Goal: Entertainment & Leisure: Consume media (video, audio)

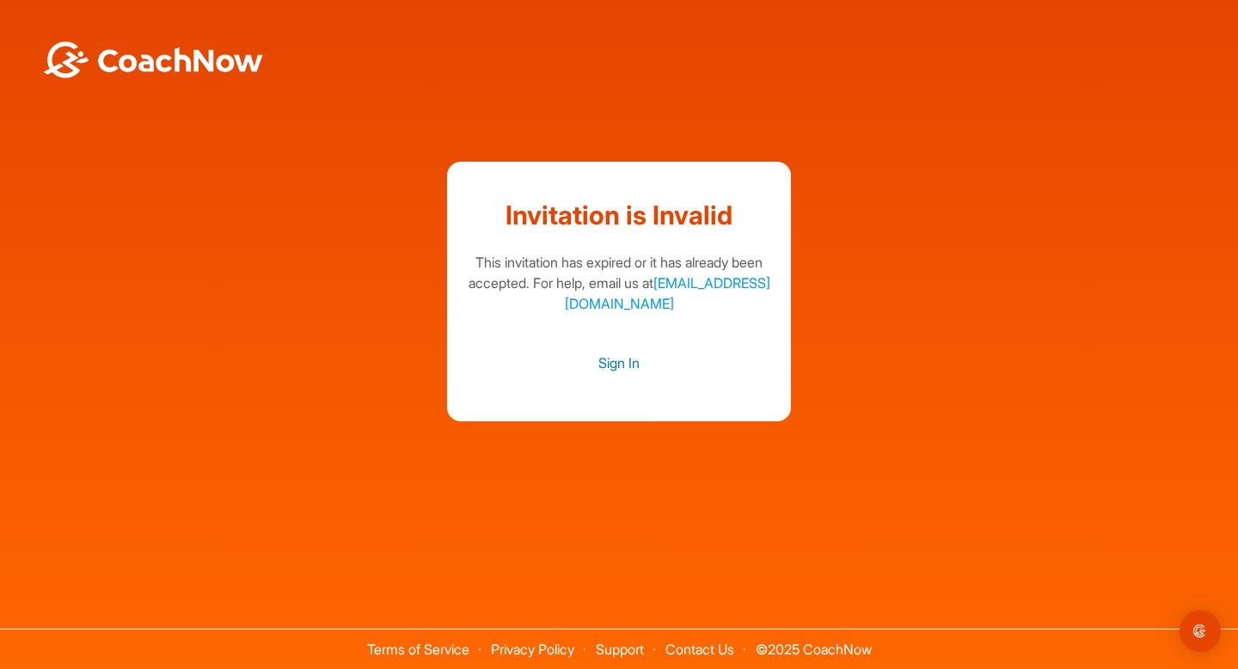
click at [626, 364] on link "Sign In" at bounding box center [619, 363] width 310 height 22
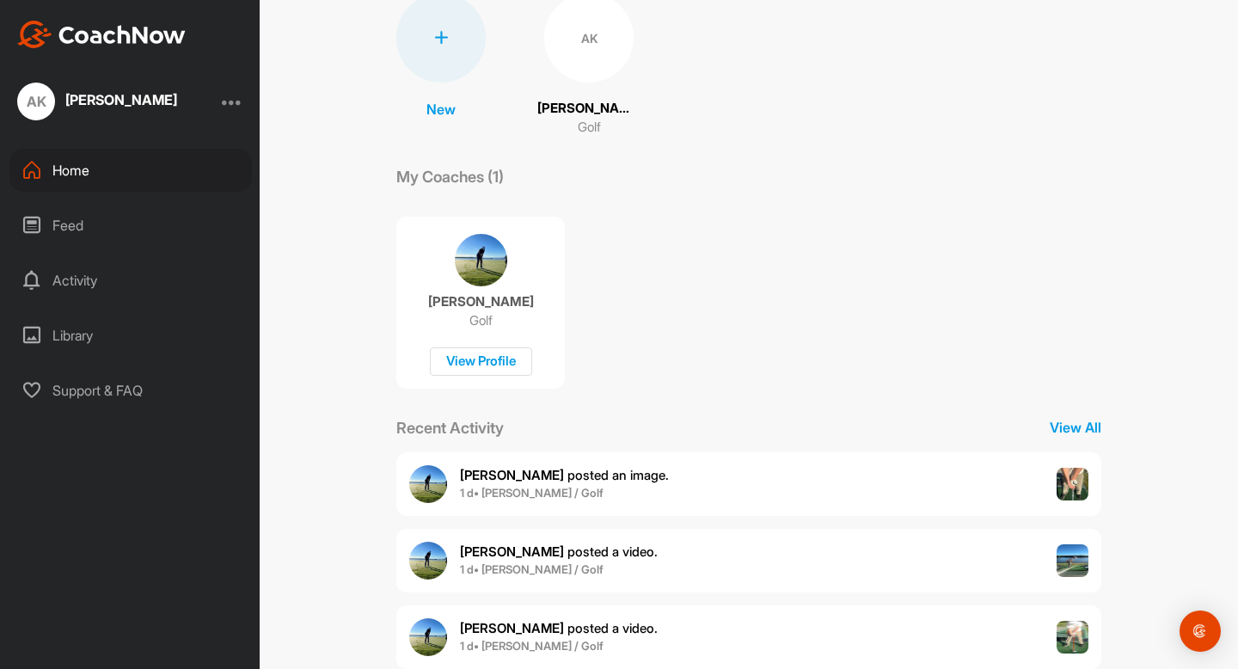
scroll to position [182, 0]
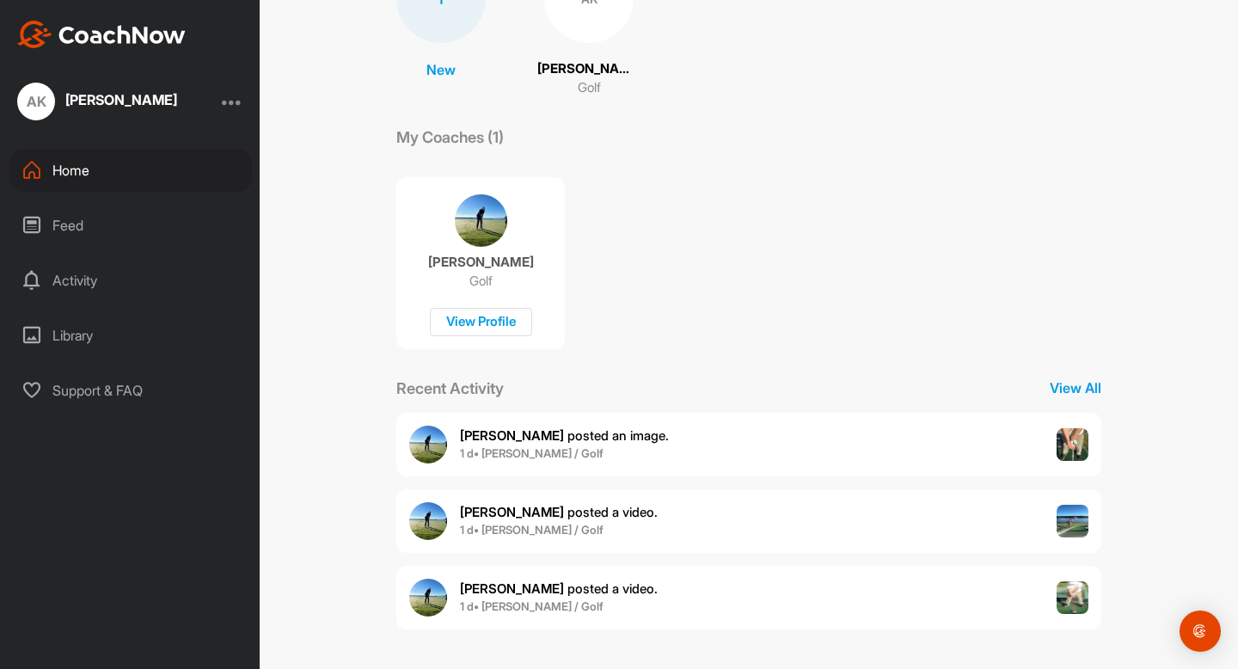
click at [1013, 446] on div "[PERSON_NAME] posted an image . 1 d • [PERSON_NAME] / Golf" at bounding box center [748, 445] width 705 height 64
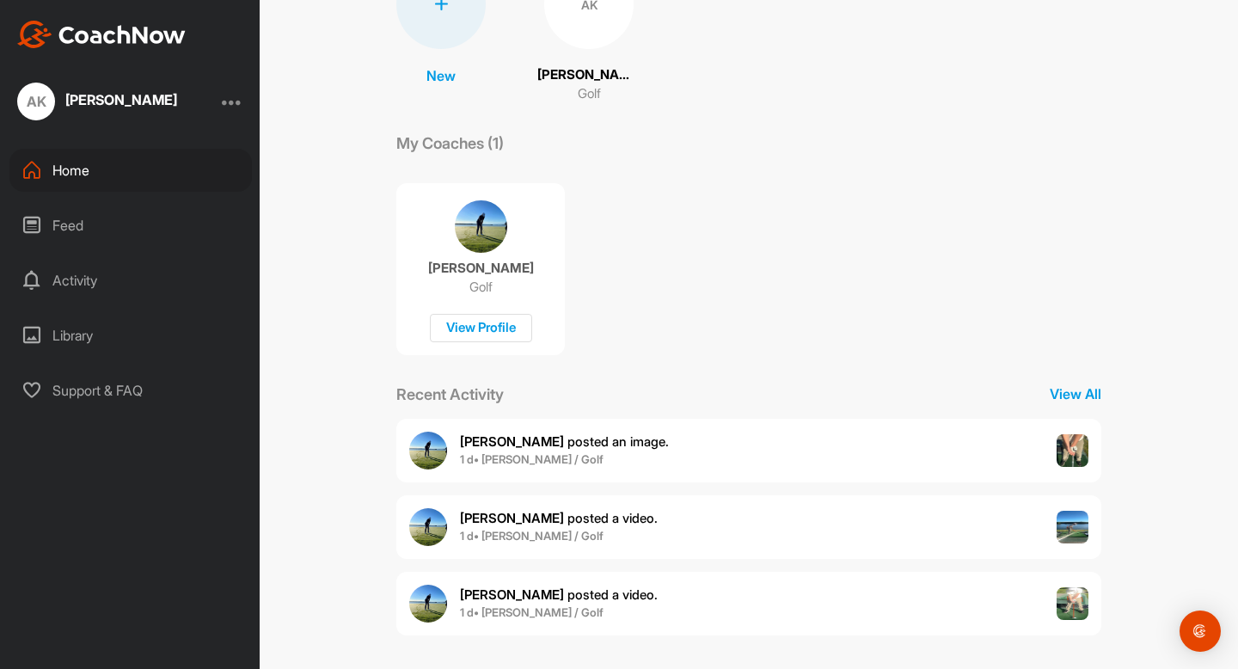
scroll to position [178, 0]
click at [1061, 530] on img at bounding box center [1073, 525] width 33 height 33
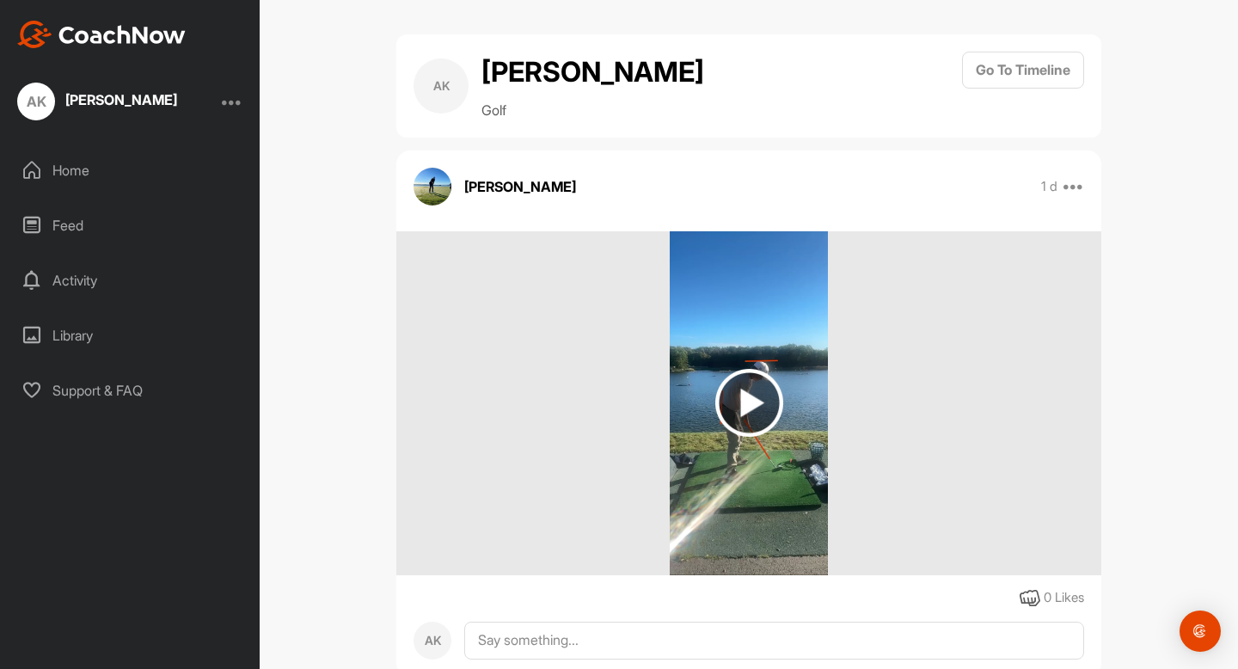
click at [752, 387] on img at bounding box center [750, 403] width 68 height 68
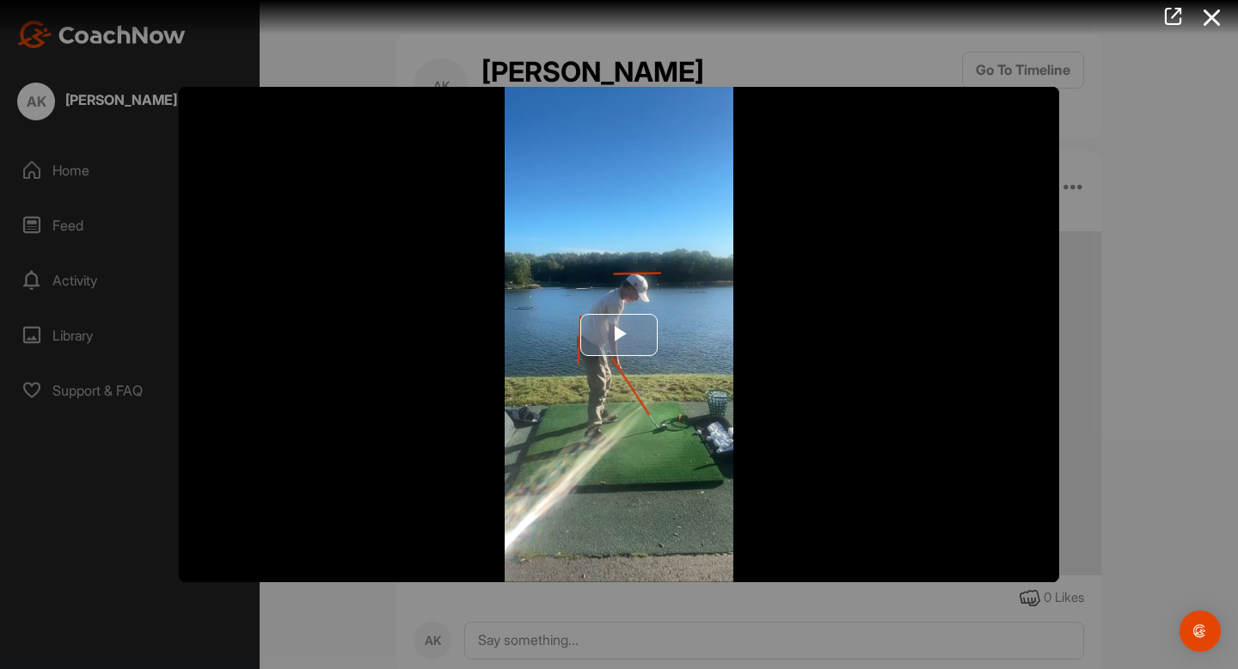
click at [619, 335] on span "Video Player" at bounding box center [619, 335] width 0 height 0
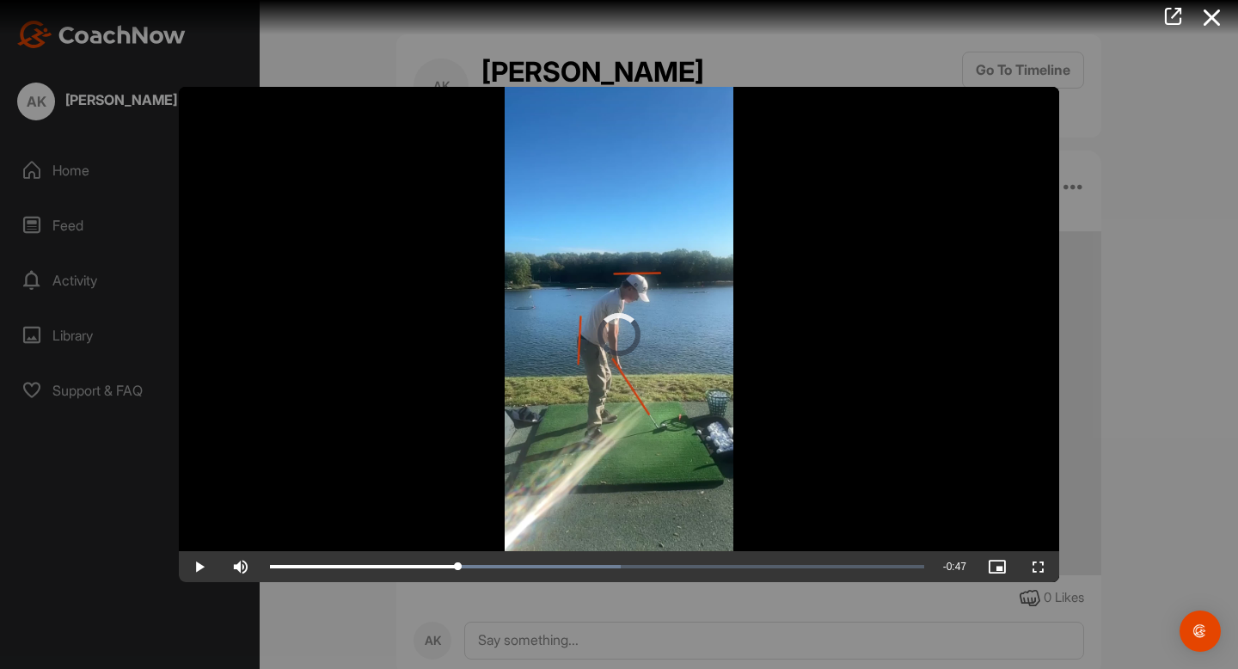
drag, startPoint x: 309, startPoint y: 564, endPoint x: 753, endPoint y: 582, distance: 445.0
click at [753, 582] on div "Video Player is loading. Play Video Play Skip Backward Skip Forward Mute Curren…" at bounding box center [619, 334] width 1238 height 669
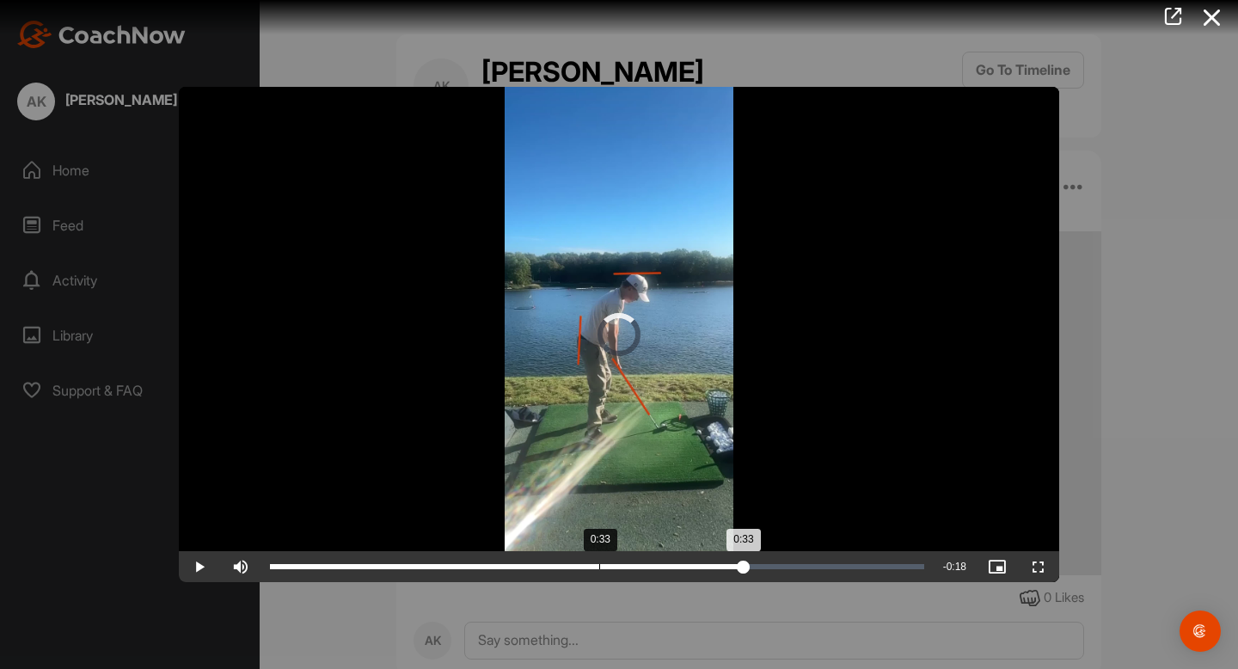
drag, startPoint x: 744, startPoint y: 566, endPoint x: 597, endPoint y: 565, distance: 147.1
click at [597, 565] on div "Loaded : 53.61% 0:33 0:33" at bounding box center [597, 566] width 655 height 5
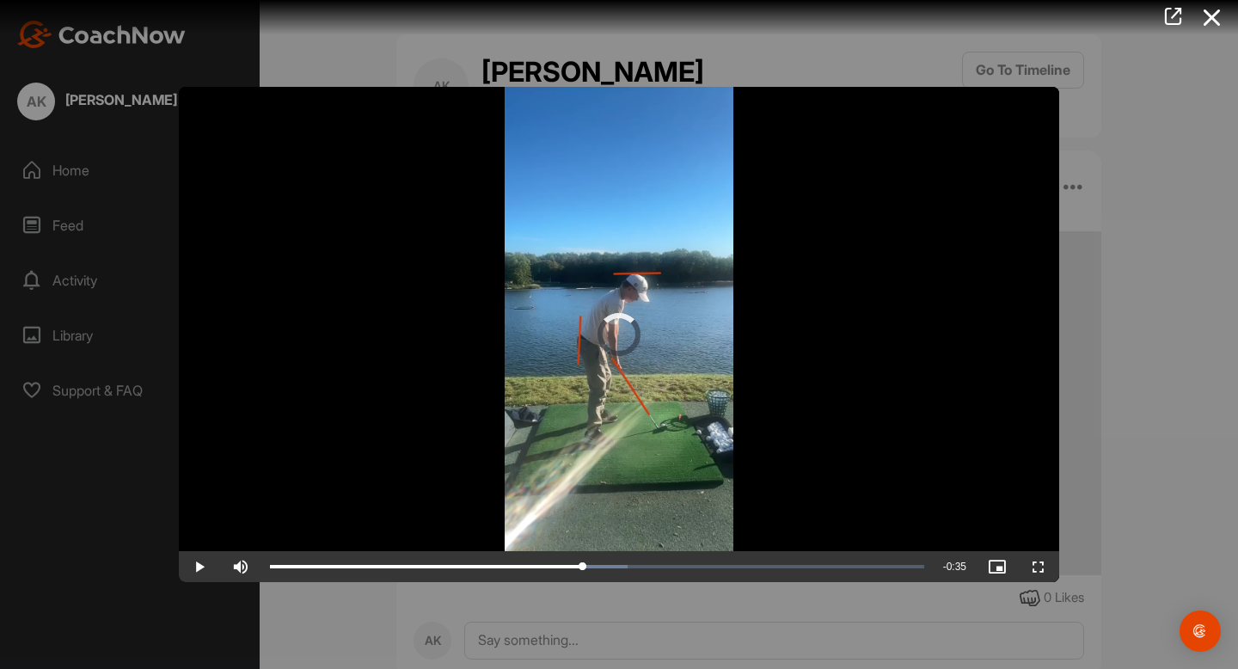
drag, startPoint x: 580, startPoint y: 558, endPoint x: 582, endPoint y: 538, distance: 19.9
drag, startPoint x: 581, startPoint y: 538, endPoint x: 591, endPoint y: 547, distance: 12.8
click at [591, 547] on video "Video Player" at bounding box center [619, 334] width 881 height 495
drag, startPoint x: 587, startPoint y: 551, endPoint x: 148, endPoint y: 547, distance: 439.5
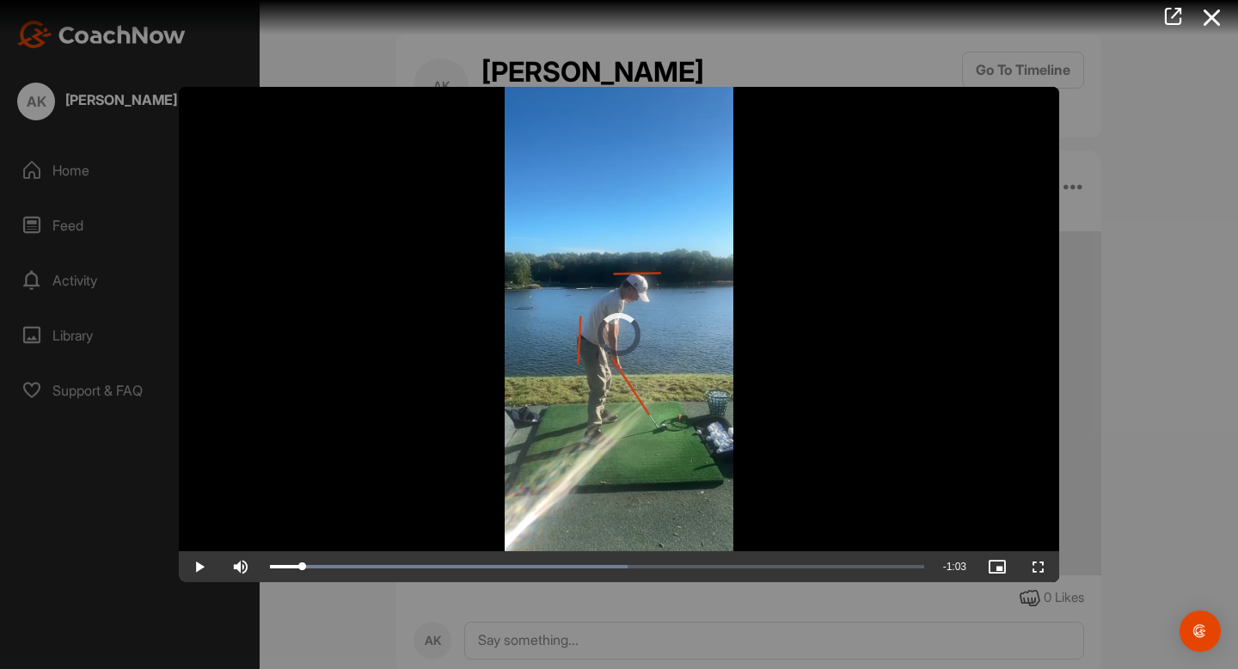
click at [148, 546] on div "Video Player is loading. Play Video Play Skip Backward Skip Forward Mute Curren…" at bounding box center [619, 334] width 1238 height 669
click at [199, 567] on span "Video Player" at bounding box center [199, 567] width 41 height 0
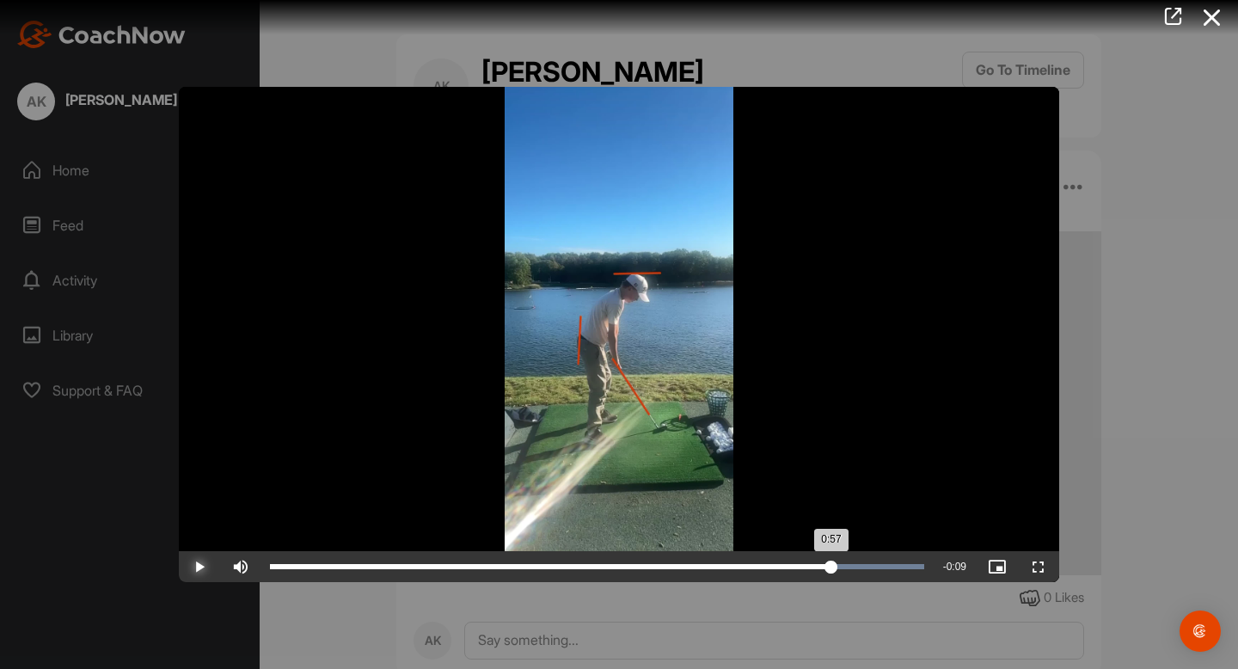
click at [831, 567] on div "Loaded : 100.00% 0:57 0:57" at bounding box center [597, 566] width 655 height 5
click at [823, 562] on div "Loaded : 100.00% 0:56 0:56" at bounding box center [597, 566] width 672 height 31
click at [823, 560] on div "Loaded : 100.00% 0:56 0:56" at bounding box center [597, 566] width 672 height 31
click at [823, 560] on div "Loaded : 100.00% 0:56 0:57" at bounding box center [597, 566] width 672 height 31
click at [823, 559] on div "Loaded : 100.00% 0:56 0:56" at bounding box center [597, 566] width 672 height 31
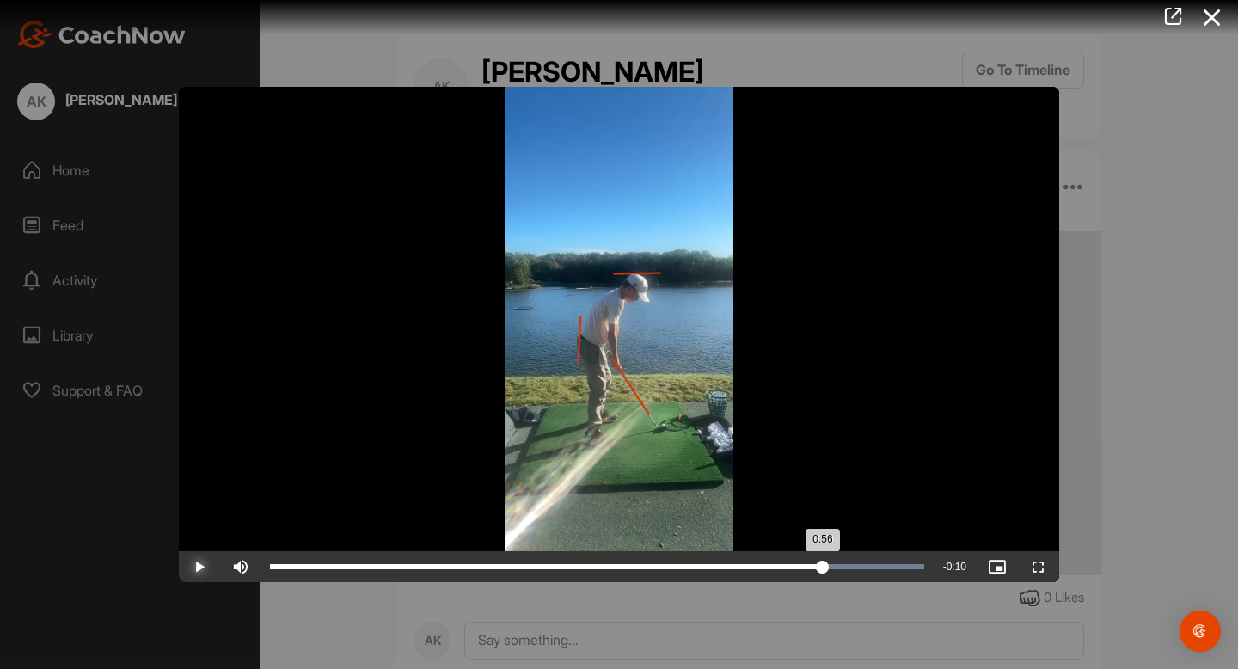
click at [823, 559] on div "Loaded : 100.00% 0:56 0:56" at bounding box center [597, 566] width 672 height 31
click at [822, 559] on div "Loaded : 100.00% 0:56 0:57" at bounding box center [597, 566] width 672 height 31
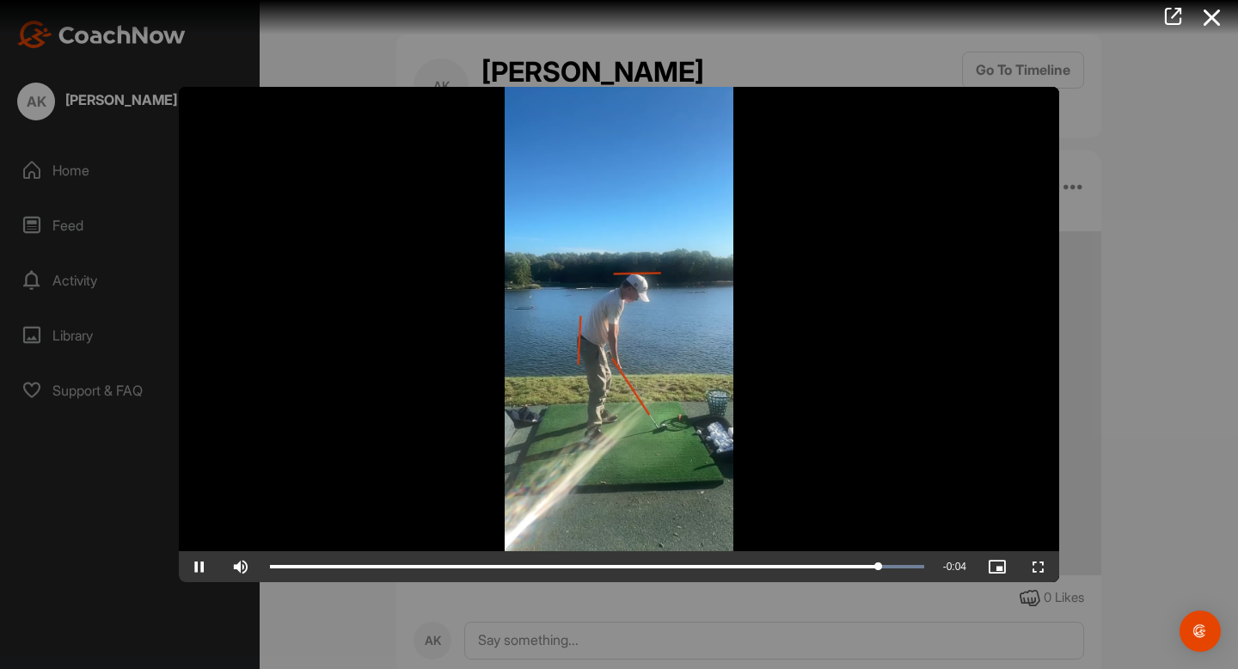
click at [791, 397] on video "Video Player" at bounding box center [619, 334] width 881 height 495
click at [795, 404] on video "Video Player" at bounding box center [619, 334] width 881 height 495
click at [1204, 23] on icon at bounding box center [1213, 18] width 40 height 32
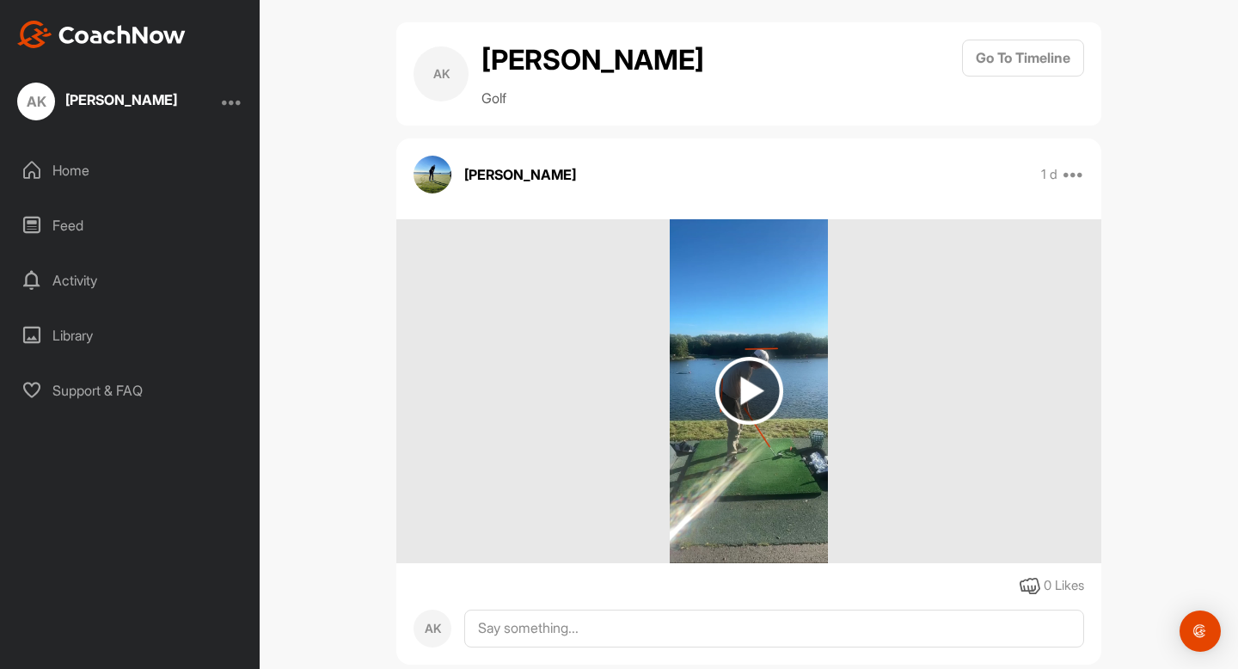
scroll to position [46, 0]
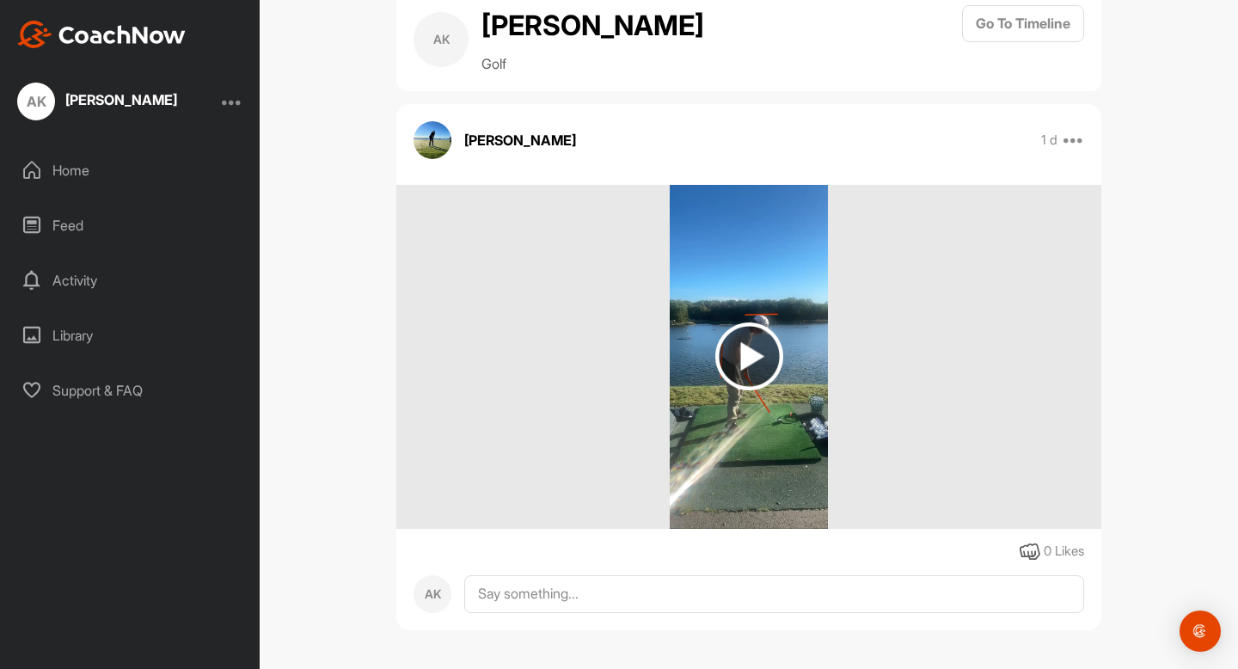
click at [521, 35] on h2 "[PERSON_NAME]" at bounding box center [593, 25] width 223 height 41
click at [459, 41] on div "AK" at bounding box center [441, 39] width 55 height 55
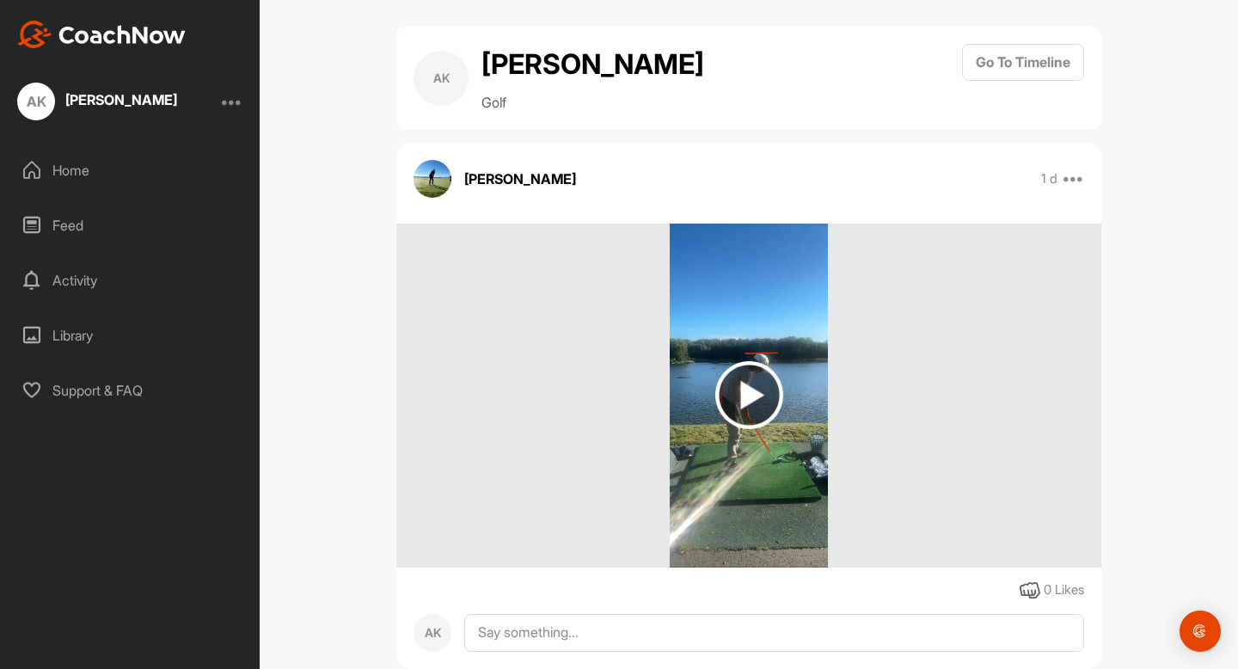
scroll to position [0, 0]
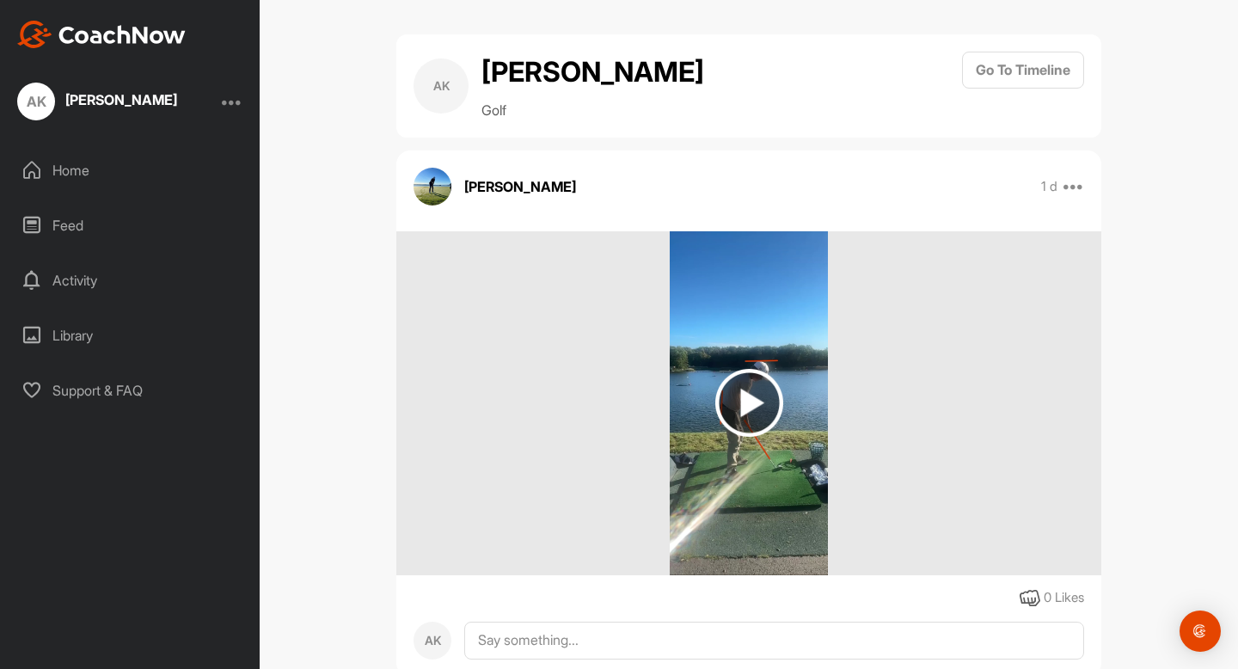
click at [76, 328] on div "Library" at bounding box center [130, 335] width 243 height 43
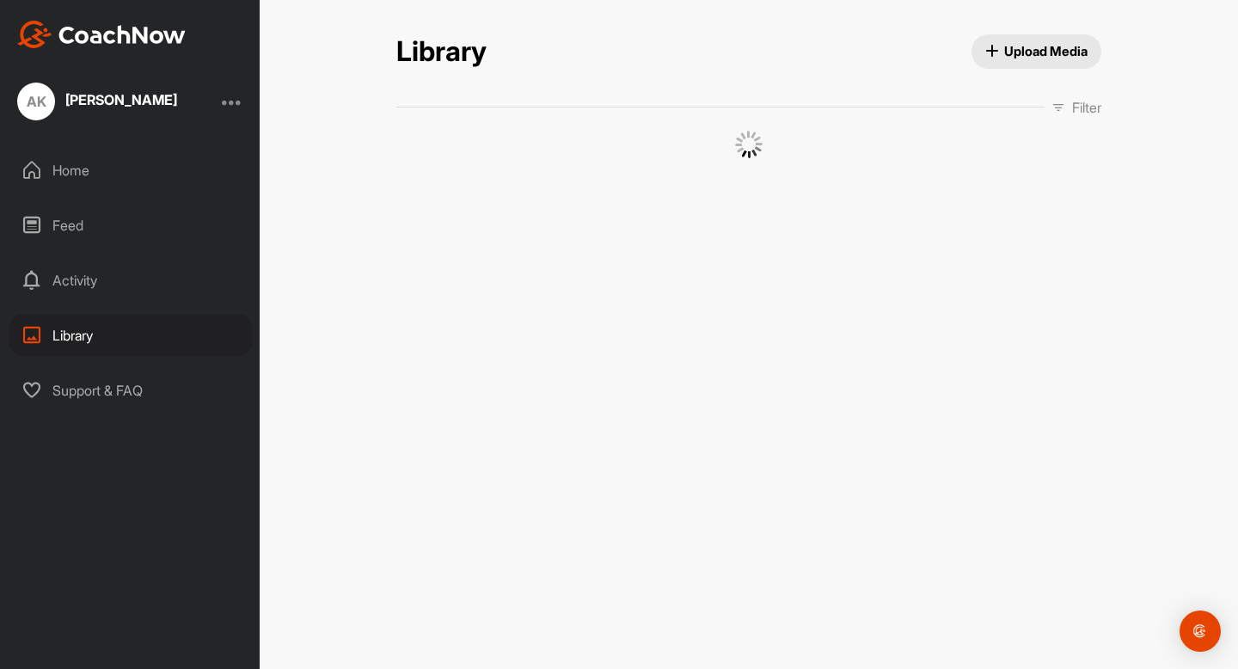
click at [76, 328] on div "Library" at bounding box center [130, 335] width 243 height 43
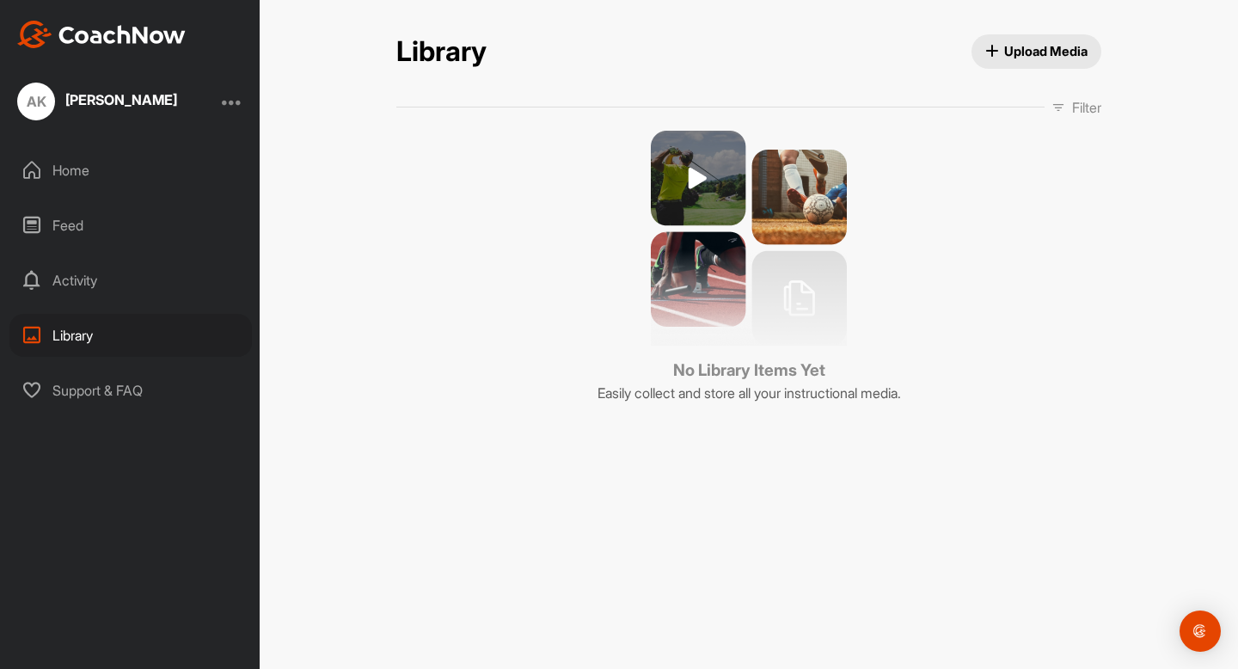
click at [43, 278] on div "Activity" at bounding box center [130, 280] width 243 height 43
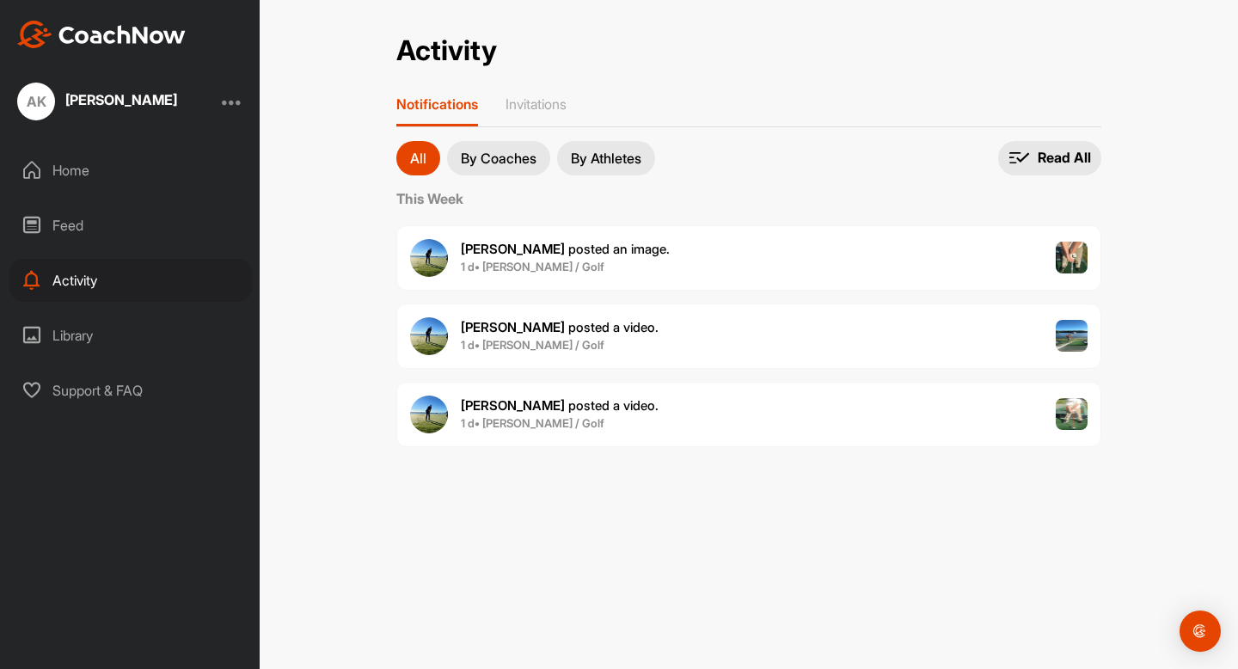
click at [1061, 417] on img at bounding box center [1072, 414] width 33 height 33
click at [127, 168] on div "Home" at bounding box center [130, 170] width 243 height 43
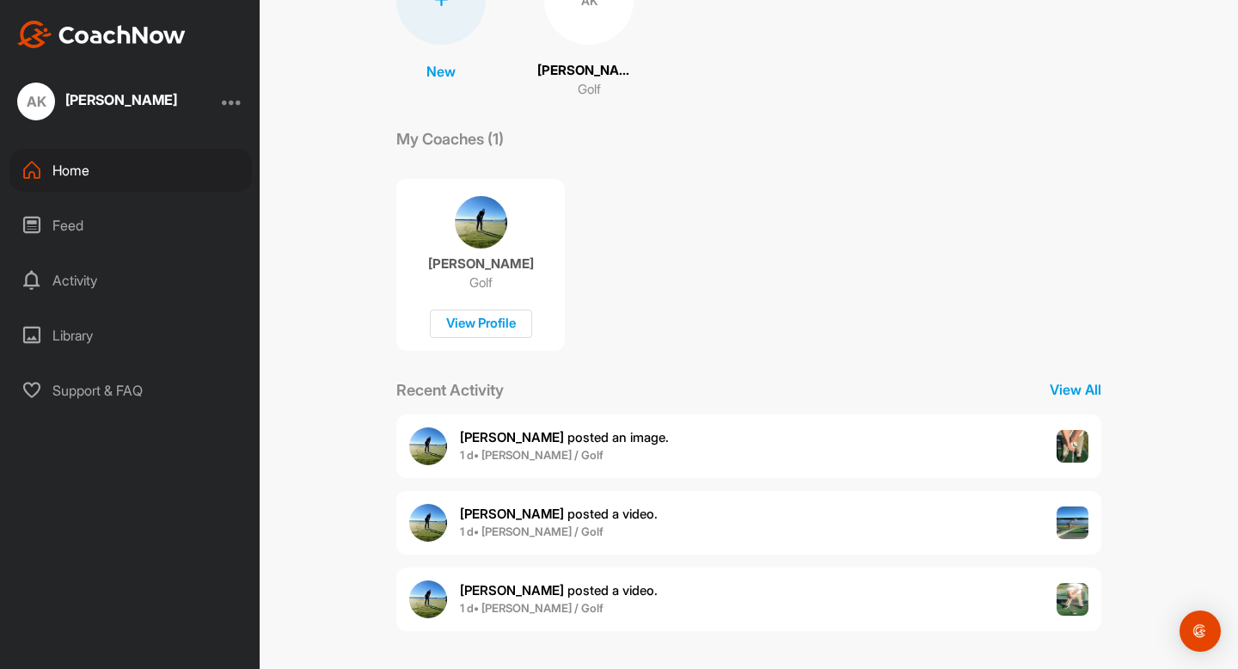
scroll to position [182, 0]
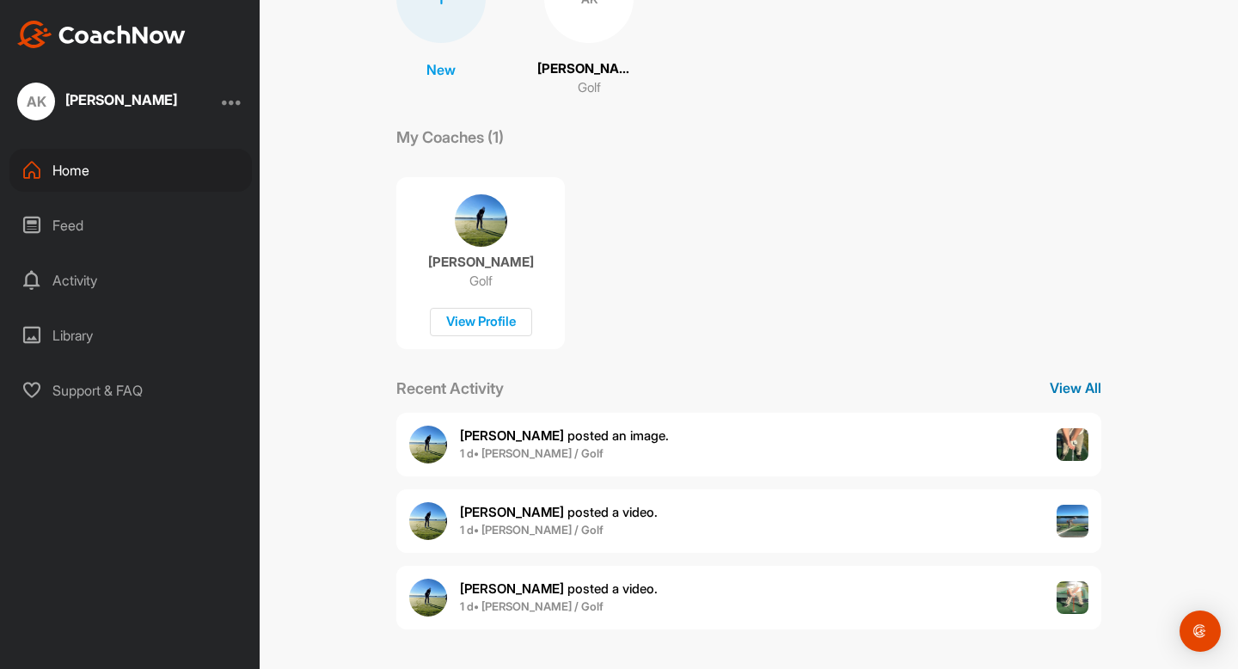
click at [1079, 379] on p "View All" at bounding box center [1076, 388] width 52 height 21
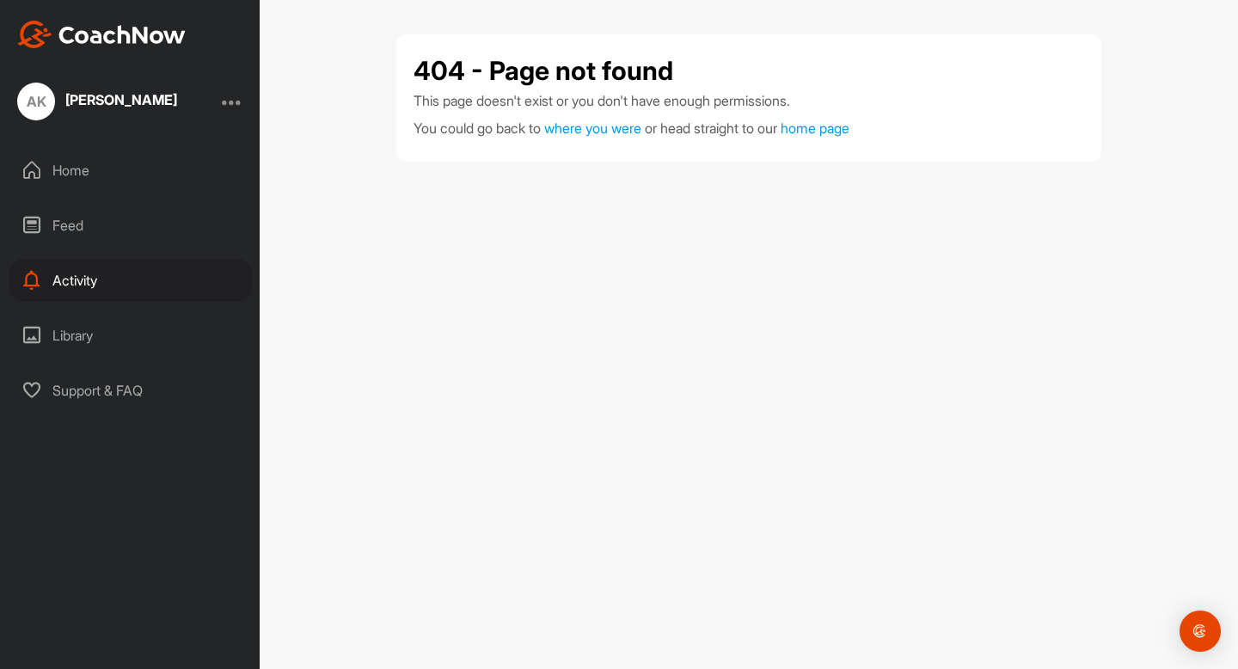
click at [36, 157] on div "Home" at bounding box center [130, 170] width 243 height 43
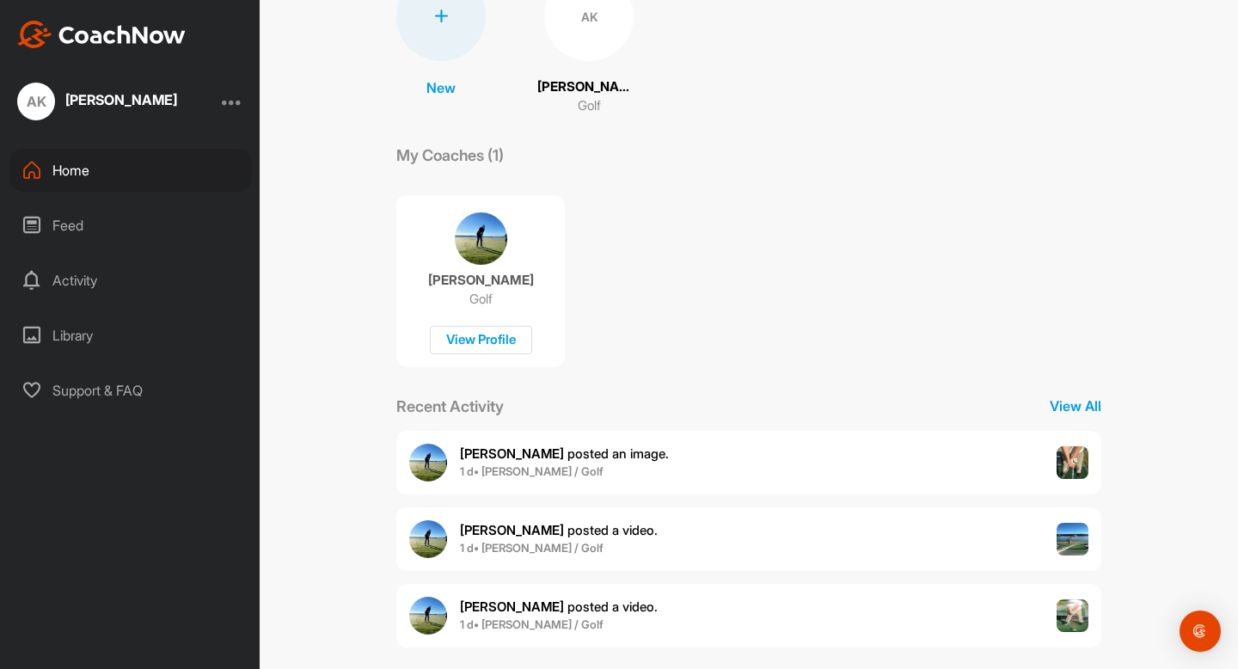
scroll to position [182, 0]
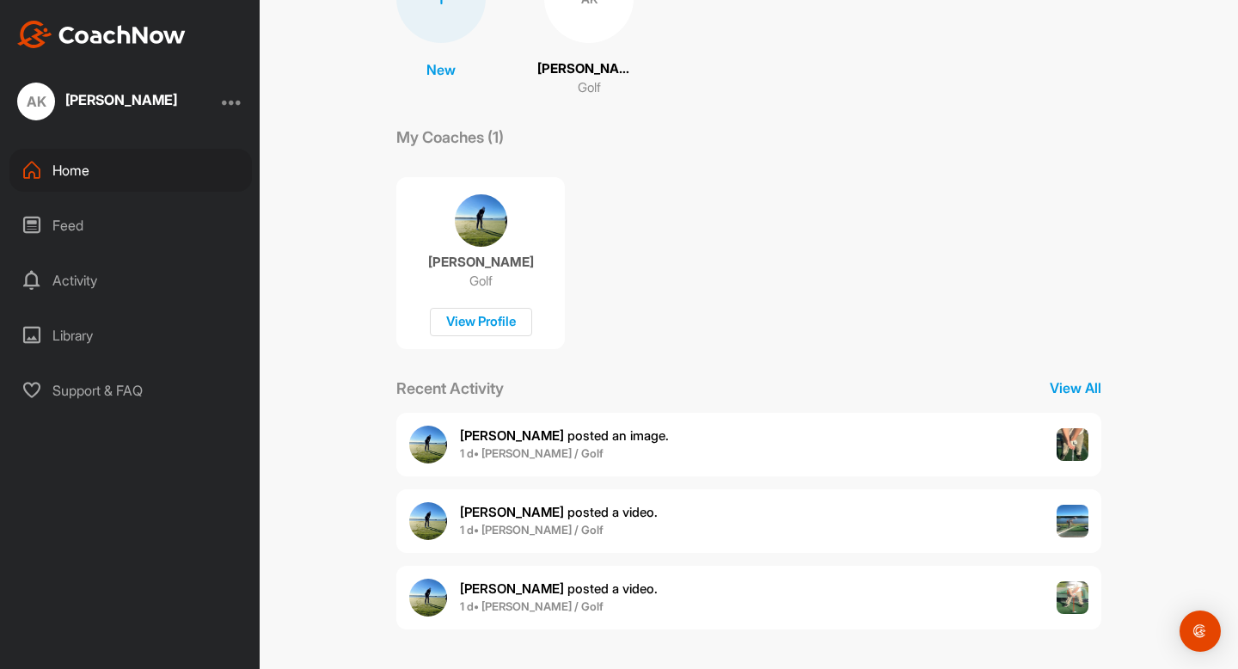
click at [50, 88] on div "AK [PERSON_NAME]" at bounding box center [97, 102] width 160 height 38
click at [49, 95] on div "AK" at bounding box center [36, 102] width 38 height 38
click at [35, 102] on div "AK" at bounding box center [36, 102] width 38 height 38
click at [95, 340] on div "Library" at bounding box center [130, 335] width 243 height 43
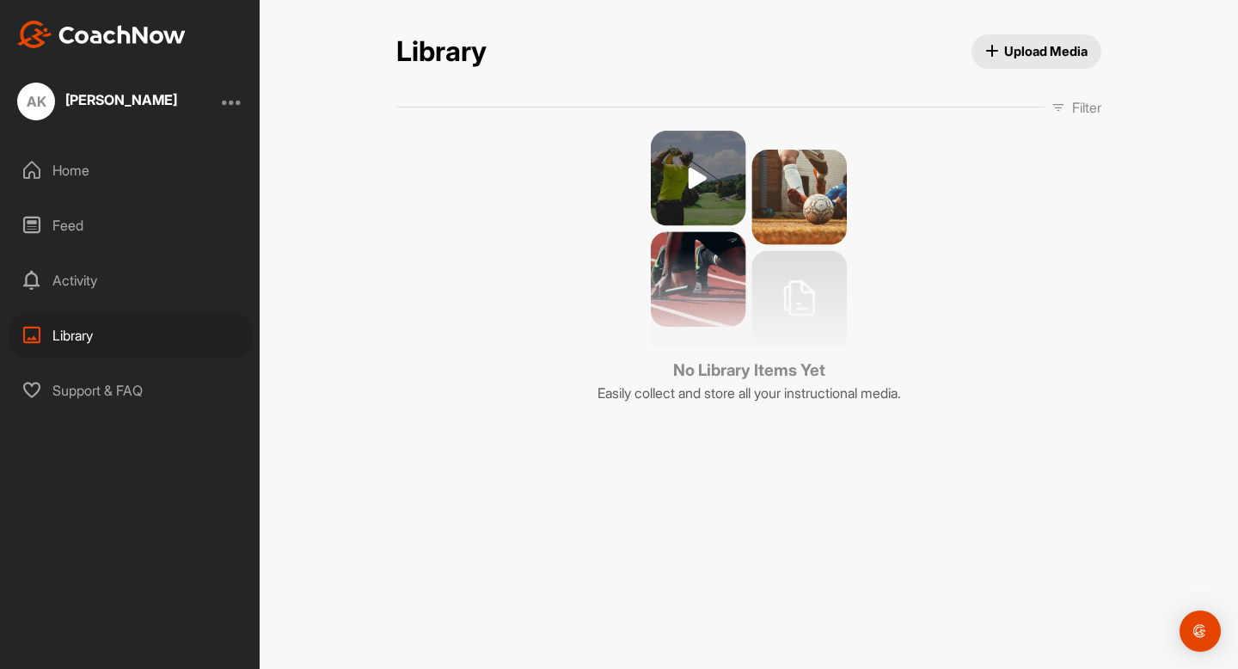
click at [1061, 101] on icon at bounding box center [1059, 108] width 14 height 14
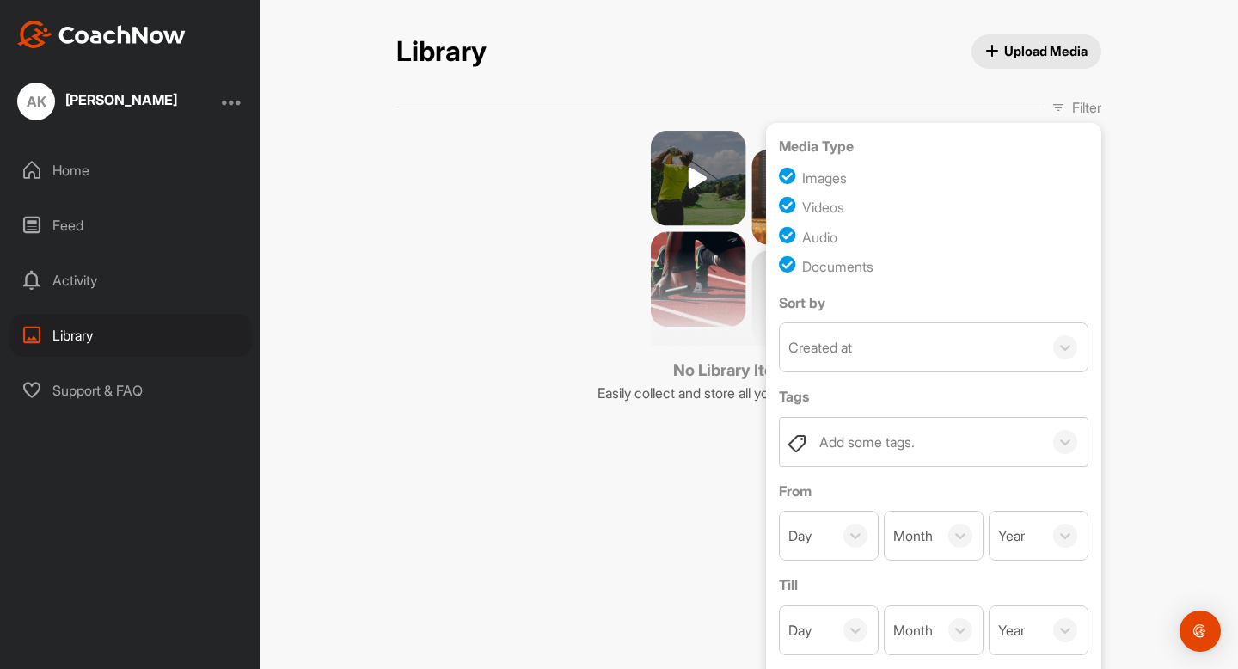
click at [477, 288] on div "No Library Items Yet Easily collect and store all your instructional media." at bounding box center [748, 267] width 705 height 273
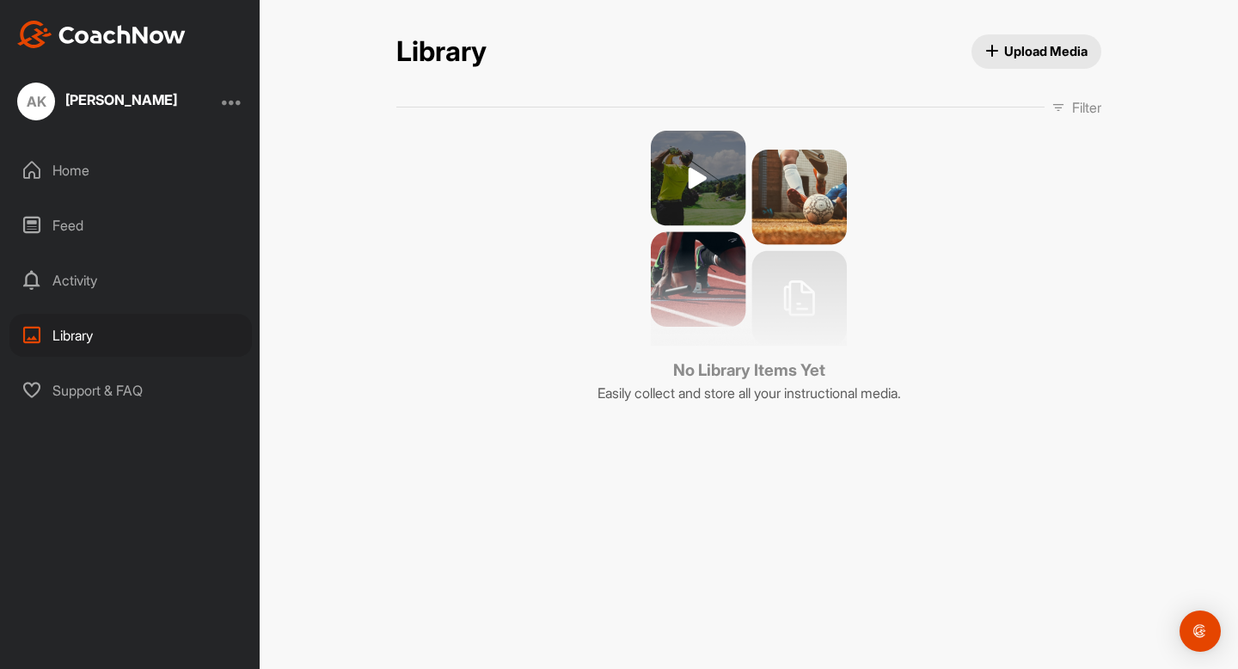
click at [84, 159] on div "Home" at bounding box center [130, 170] width 243 height 43
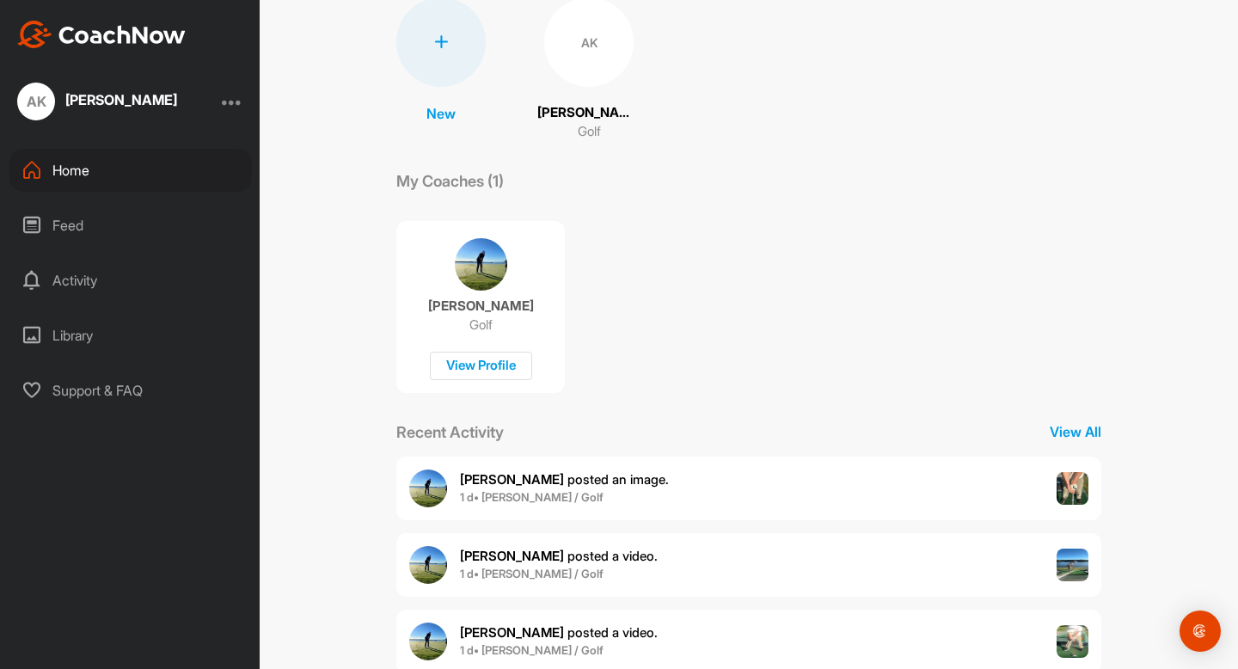
scroll to position [182, 0]
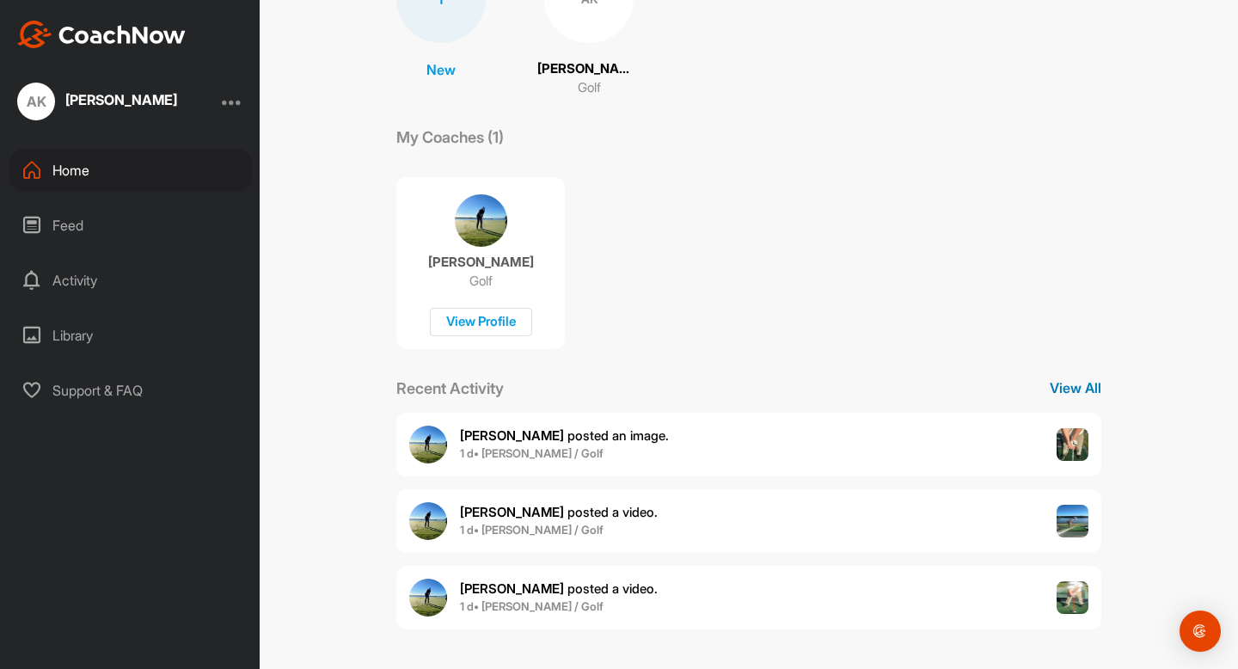
click at [1099, 389] on p "View All" at bounding box center [1076, 388] width 52 height 21
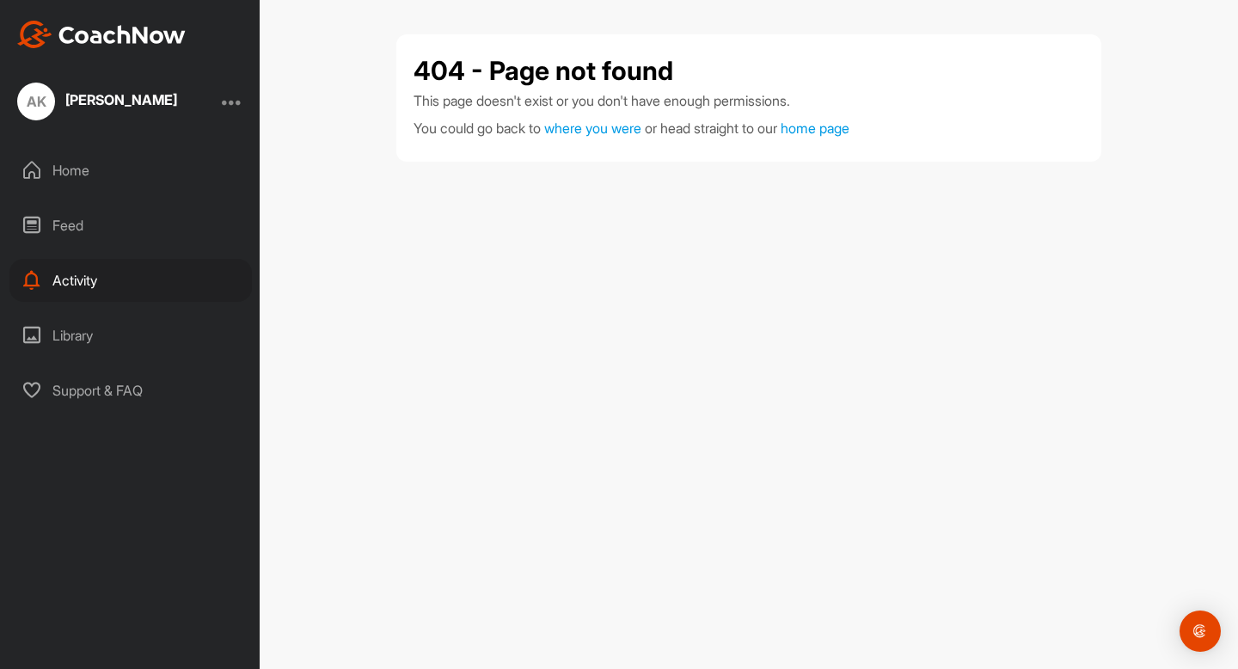
click at [165, 175] on div "Home" at bounding box center [130, 170] width 243 height 43
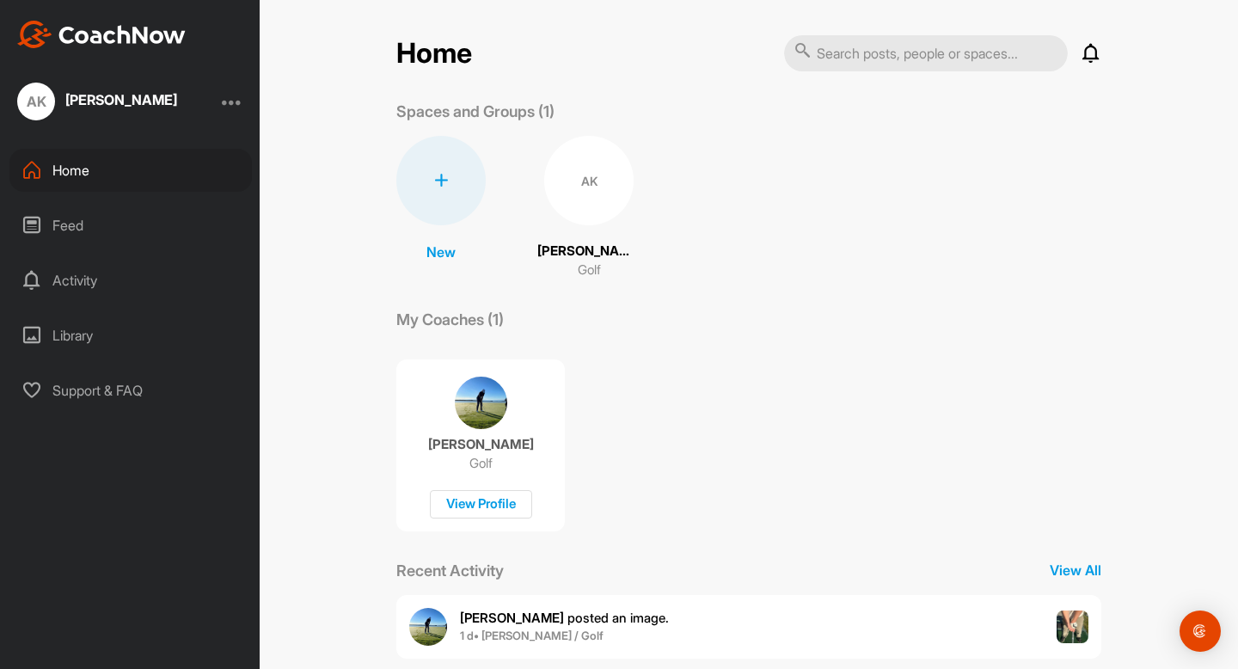
click at [581, 181] on div "AK" at bounding box center [588, 180] width 89 height 89
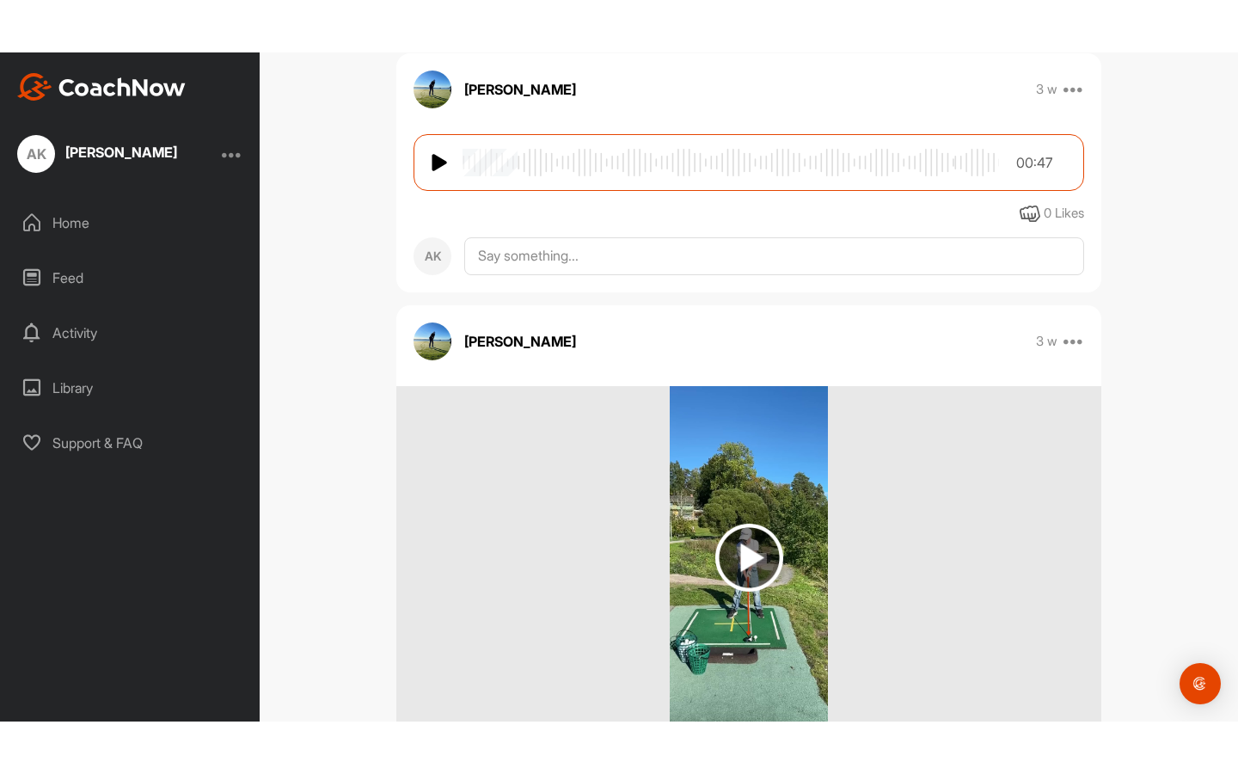
scroll to position [2628, 0]
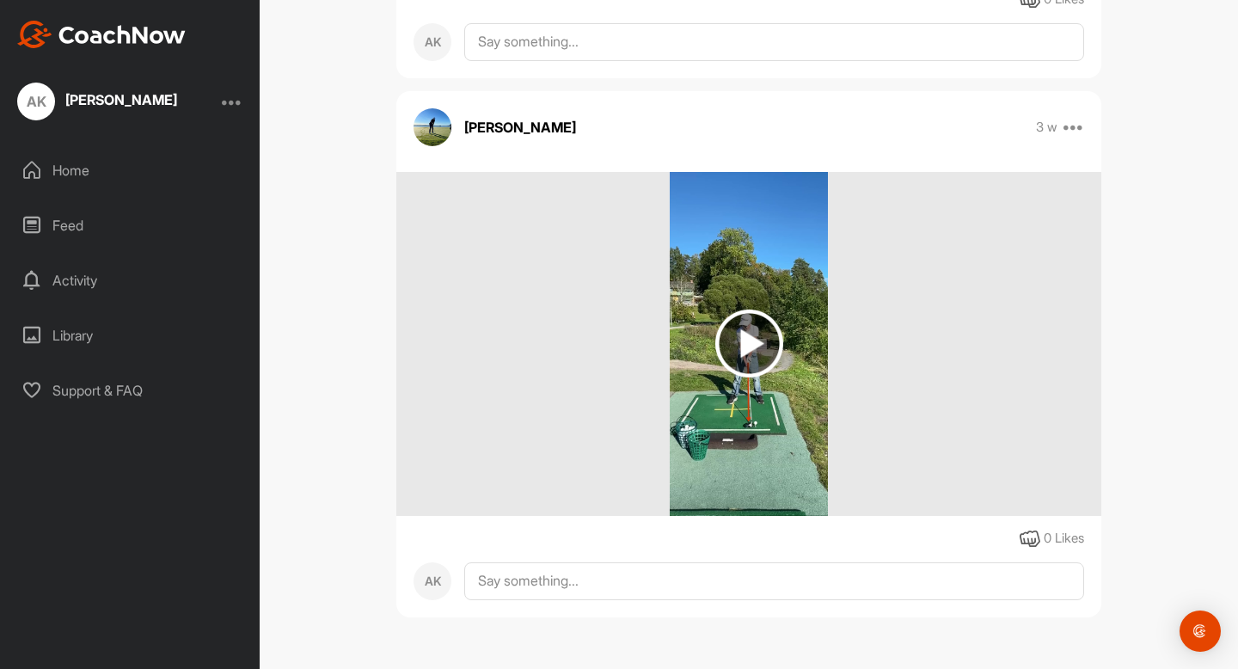
click at [748, 321] on img at bounding box center [750, 344] width 68 height 68
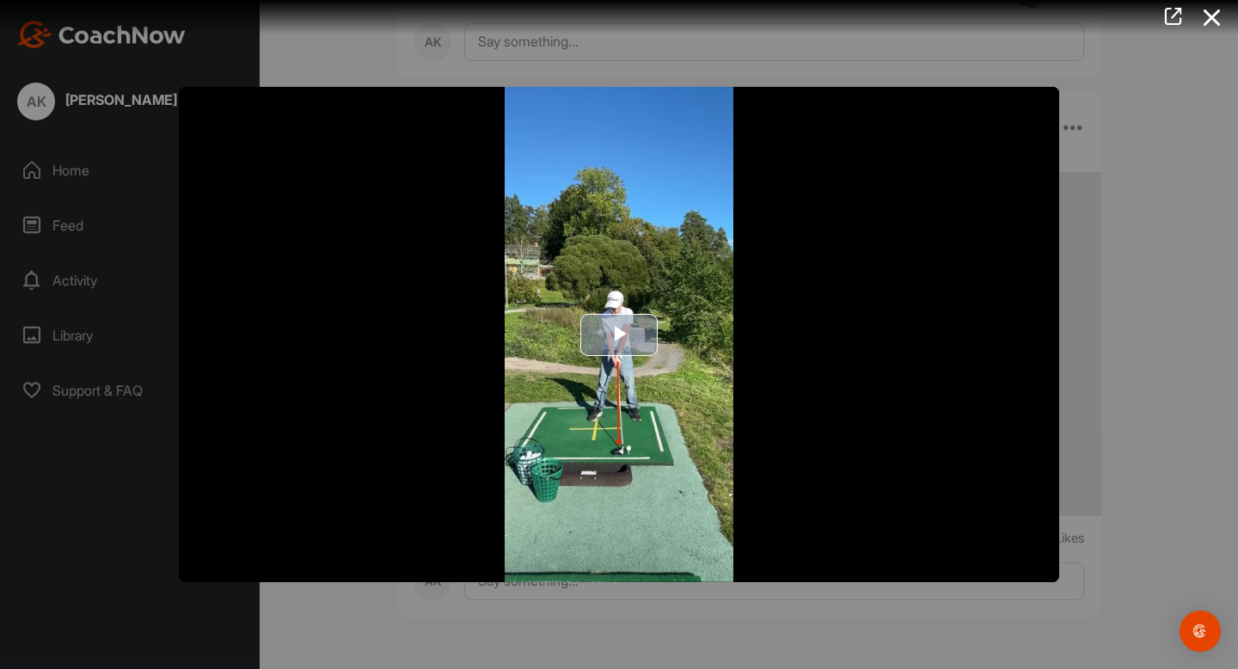
click at [658, 318] on img "Video Player" at bounding box center [619, 334] width 881 height 495
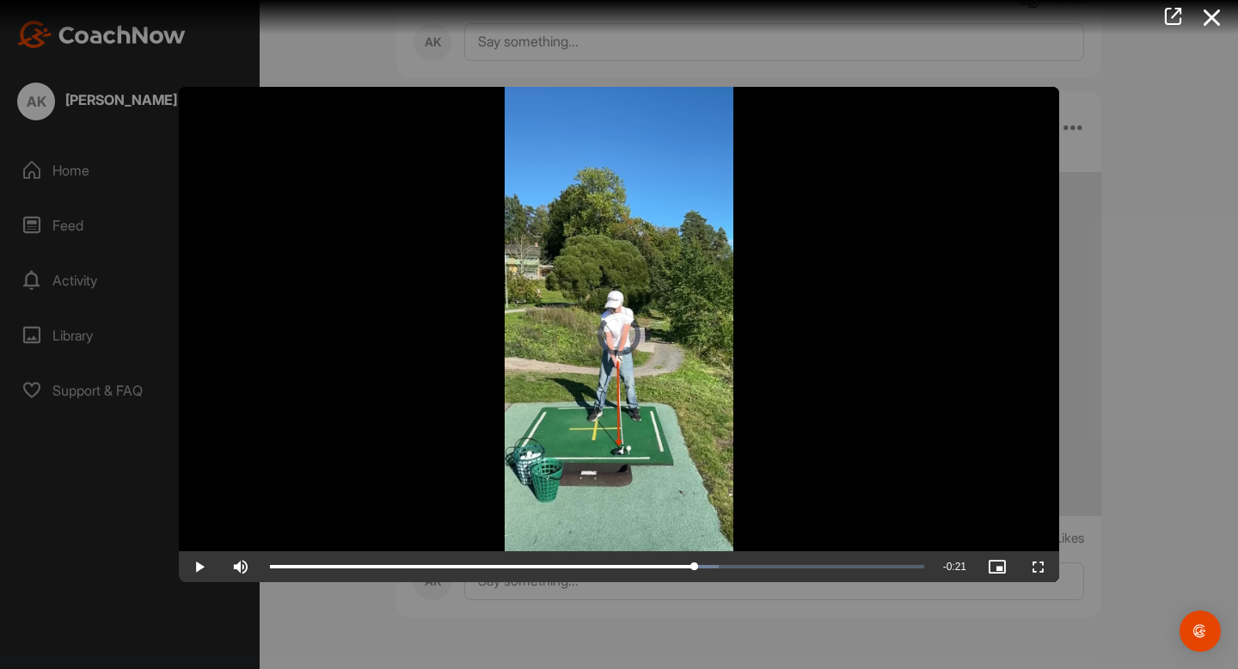
drag, startPoint x: 358, startPoint y: 563, endPoint x: 510, endPoint y: 582, distance: 153.4
click at [511, 582] on div "Video Player is loading. Play Video Play Skip Backward Skip Forward Mute Curren…" at bounding box center [619, 334] width 1238 height 669
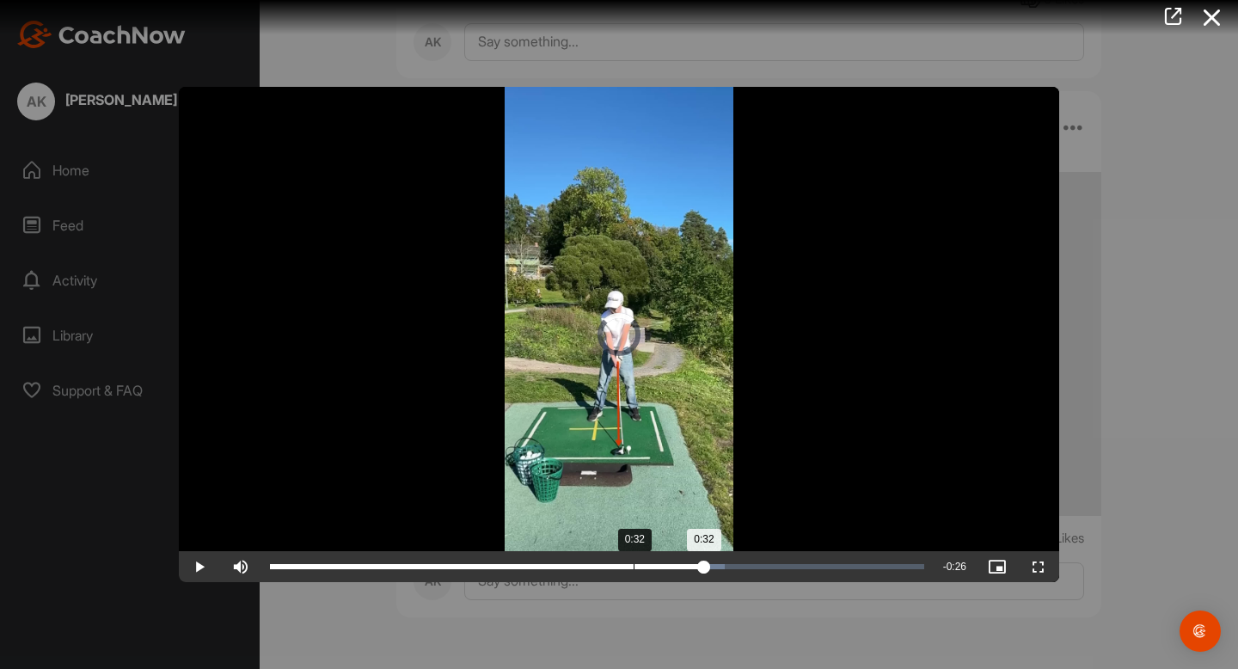
click at [634, 571] on div "Loaded : 69.50% 0:32 0:32" at bounding box center [597, 566] width 672 height 31
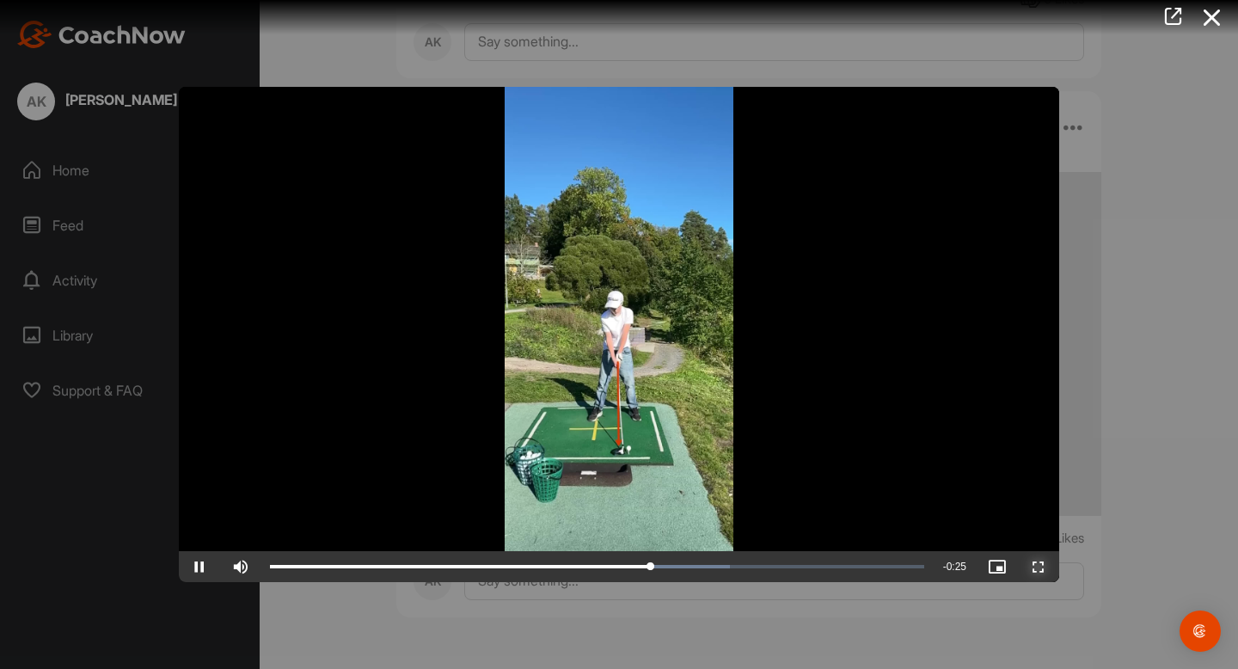
click at [1043, 567] on span "Video Player" at bounding box center [1038, 567] width 41 height 0
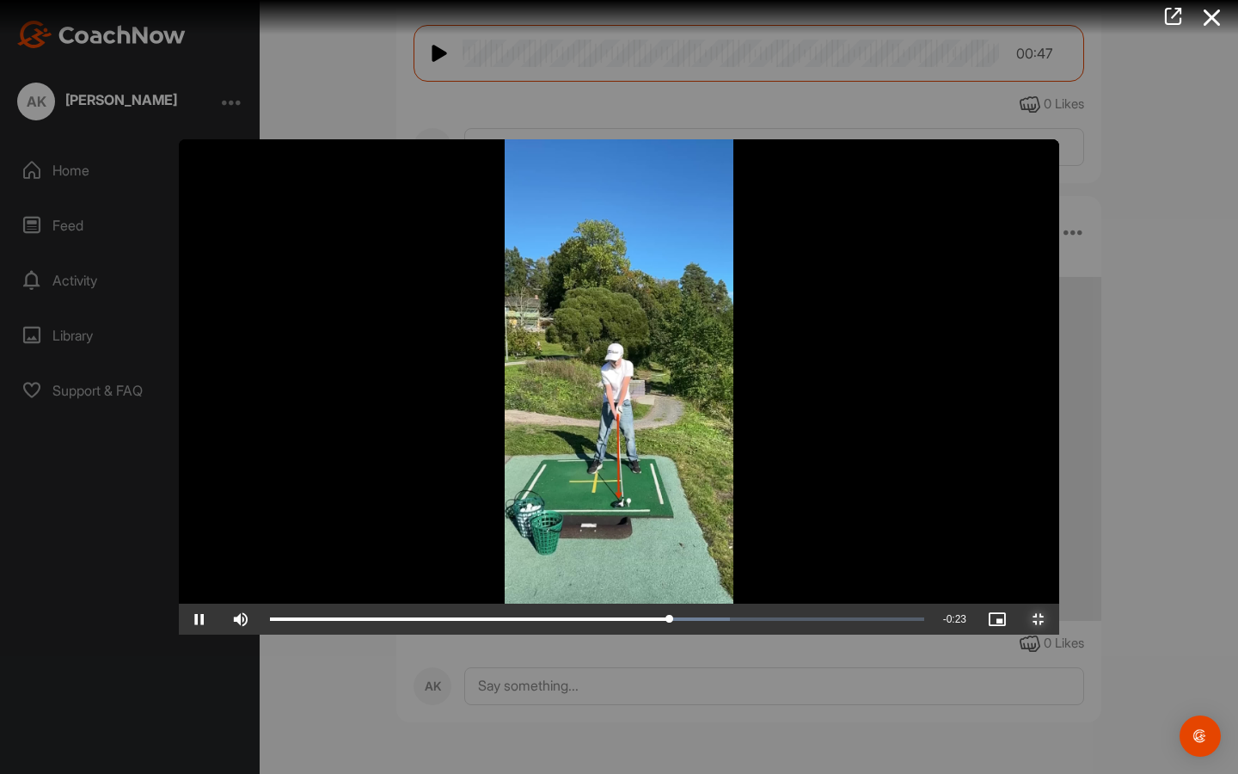
click at [1060, 619] on span "Video Player" at bounding box center [1038, 619] width 41 height 0
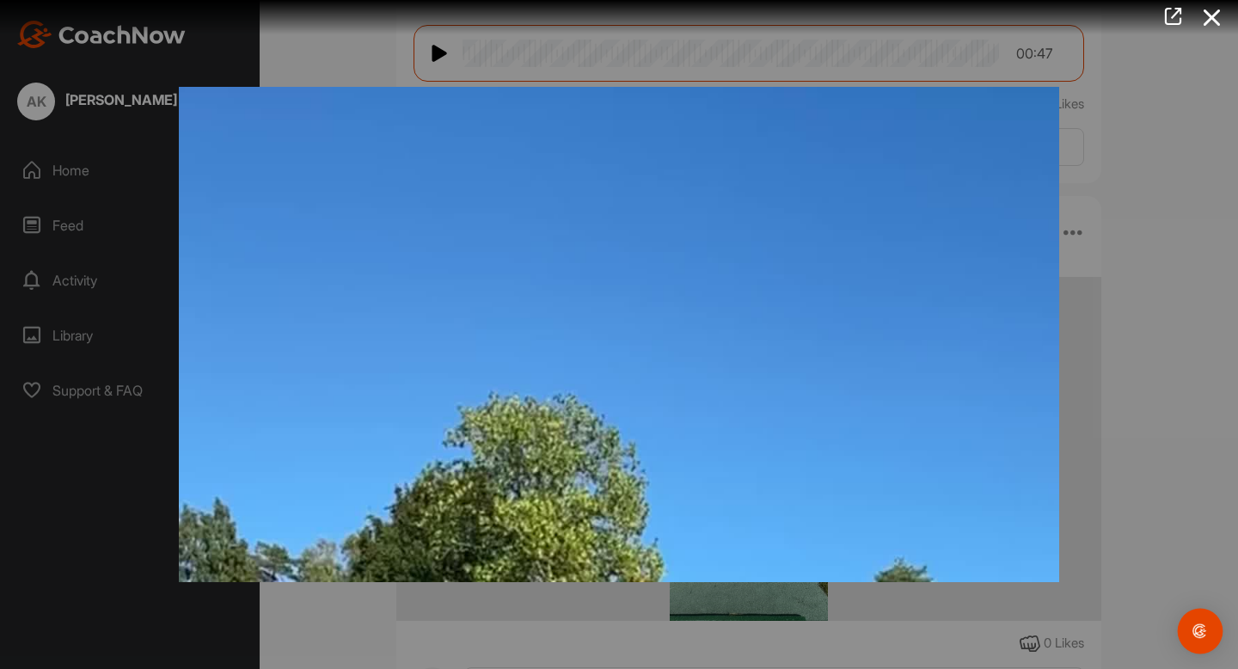
scroll to position [2628, 0]
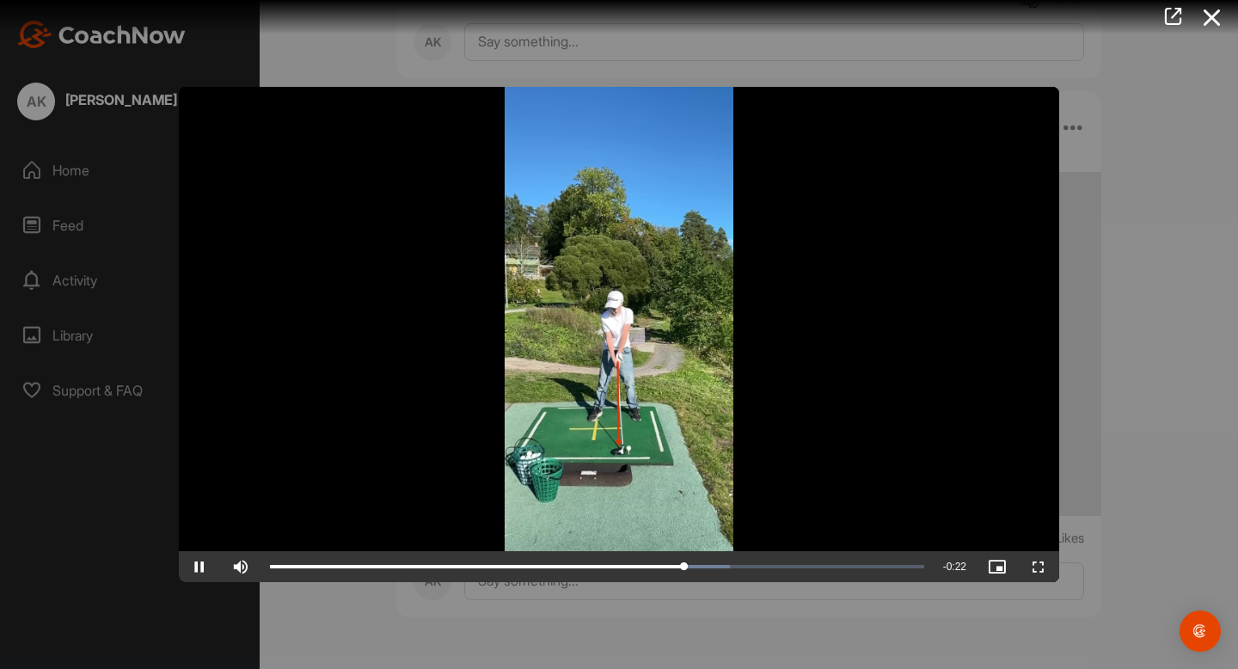
click at [1187, 544] on div at bounding box center [619, 334] width 1238 height 669
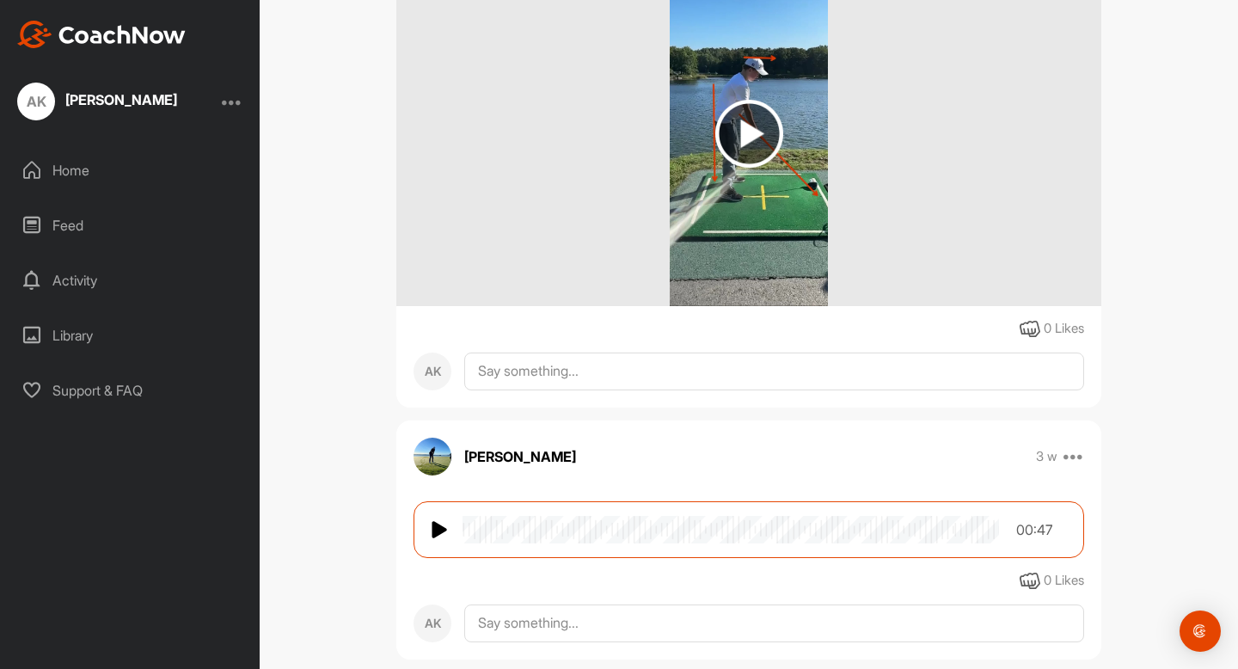
scroll to position [2041, 0]
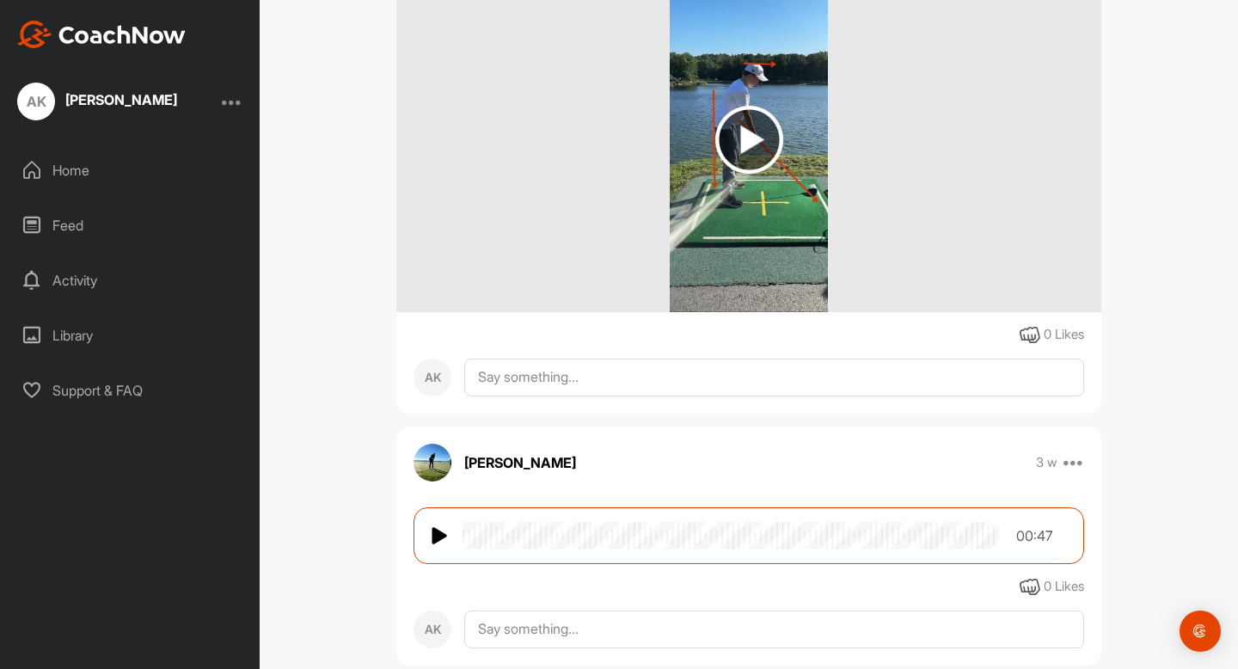
click at [836, 526] on wave at bounding box center [731, 536] width 537 height 28
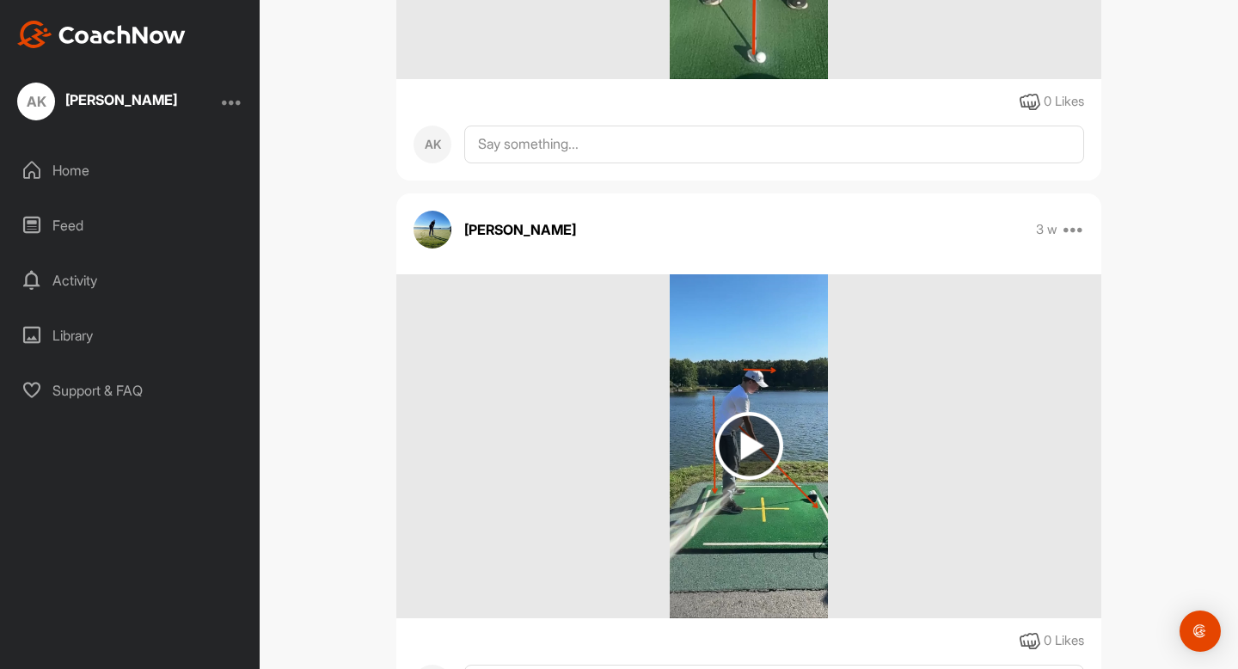
scroll to position [1747, 0]
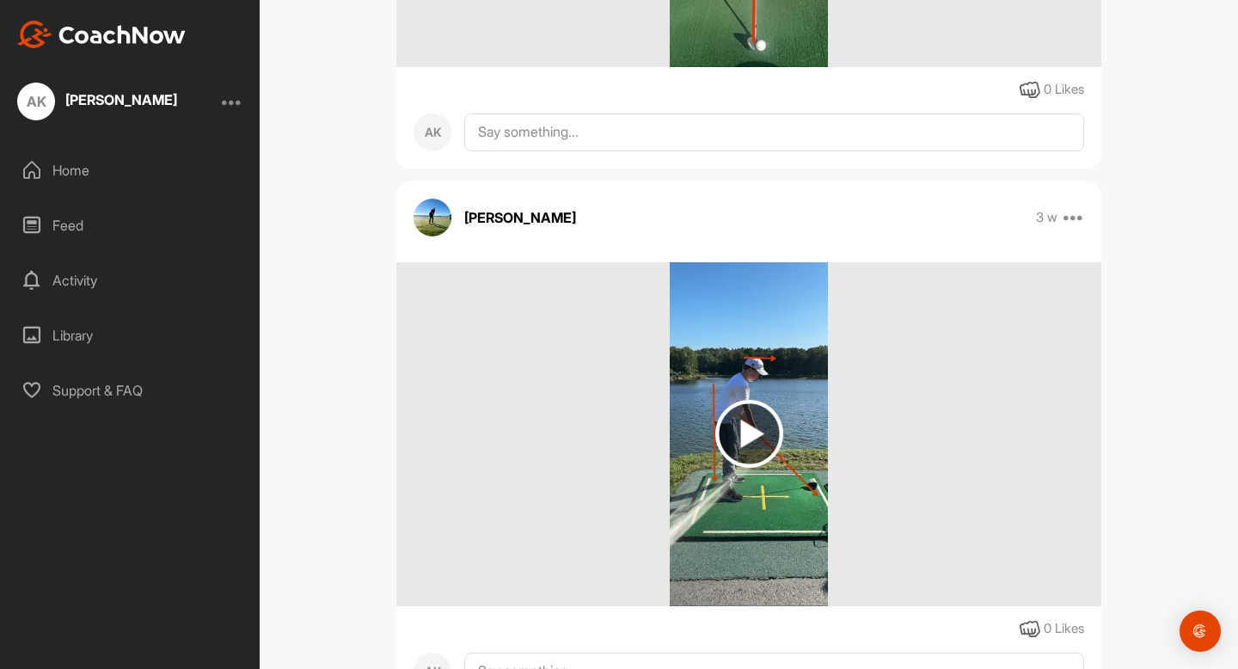
click at [740, 433] on img at bounding box center [750, 434] width 68 height 68
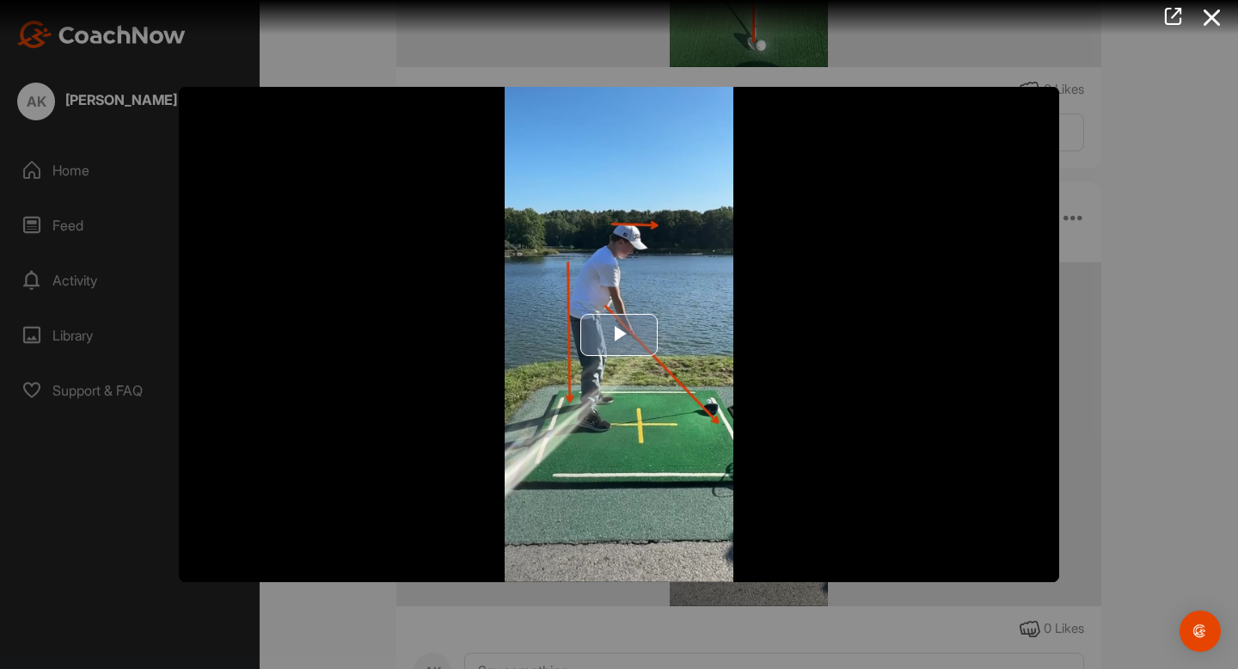
click at [619, 335] on span "Video Player" at bounding box center [619, 335] width 0 height 0
click at [1214, 13] on icon at bounding box center [1213, 18] width 40 height 32
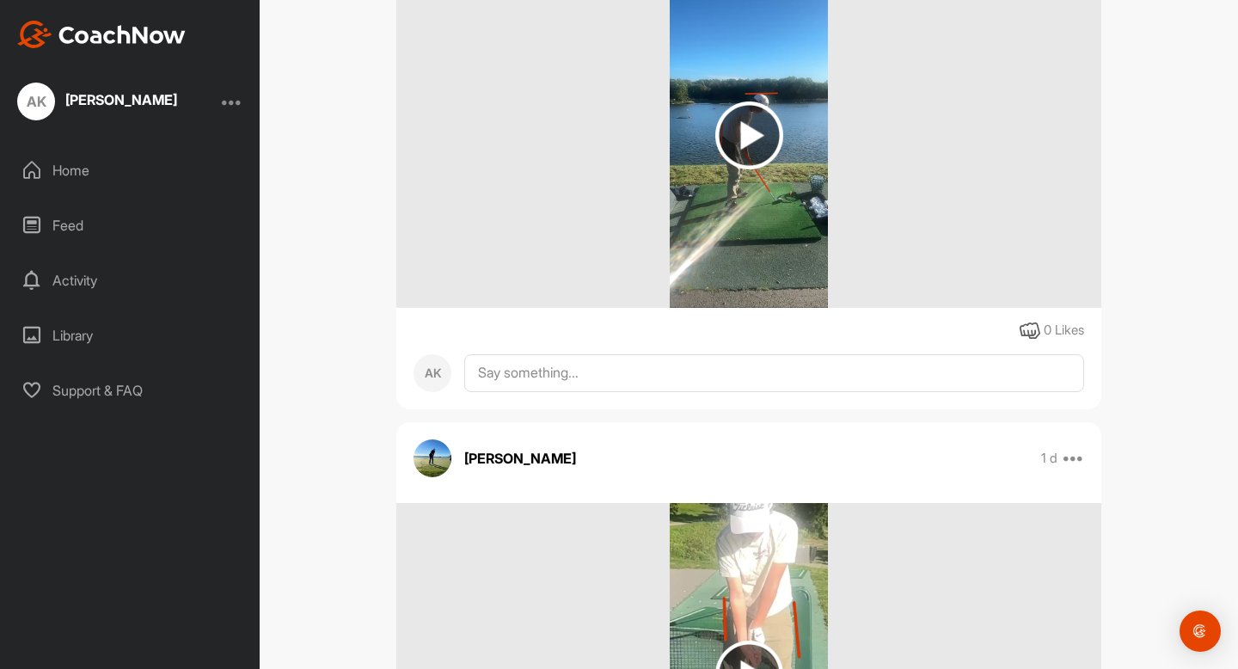
scroll to position [956, 0]
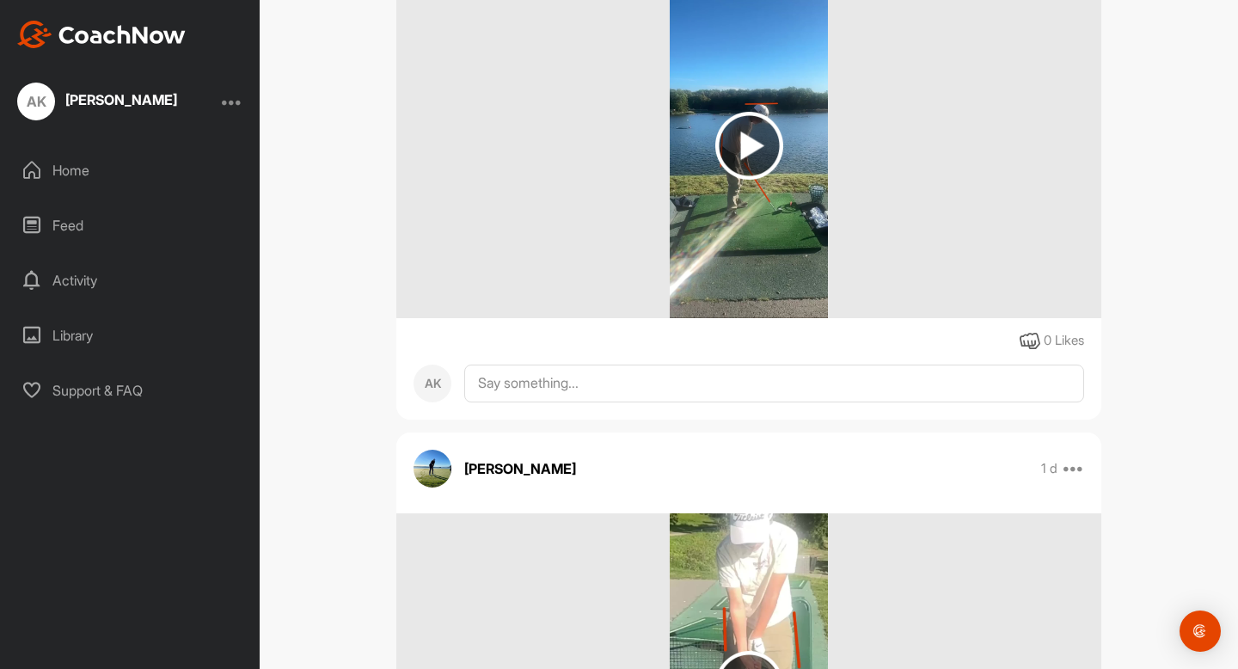
click at [766, 126] on img at bounding box center [750, 146] width 68 height 68
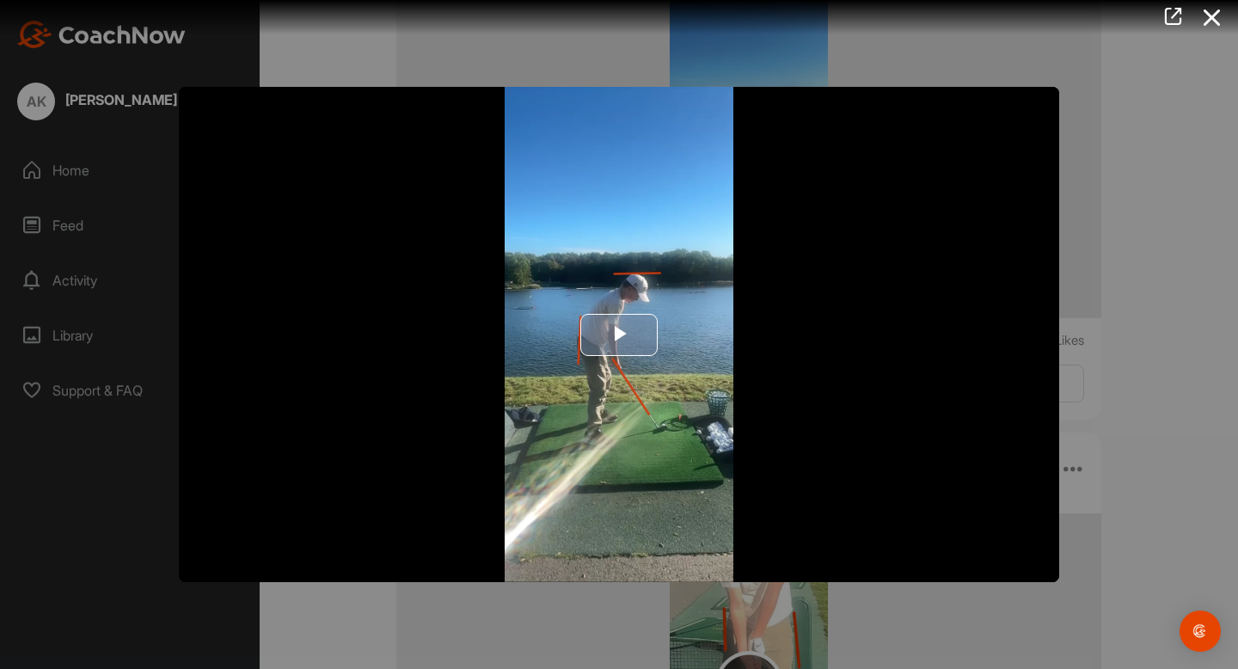
click at [619, 335] on span "Video Player" at bounding box center [619, 335] width 0 height 0
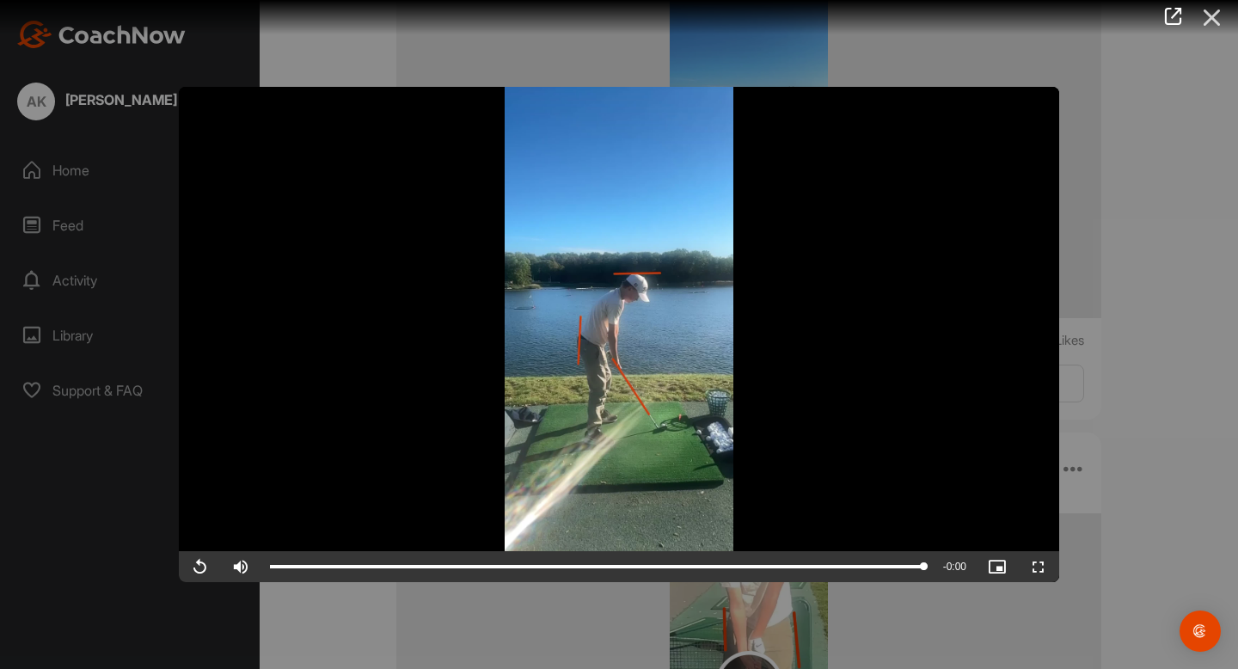
click at [1220, 26] on icon at bounding box center [1213, 18] width 40 height 32
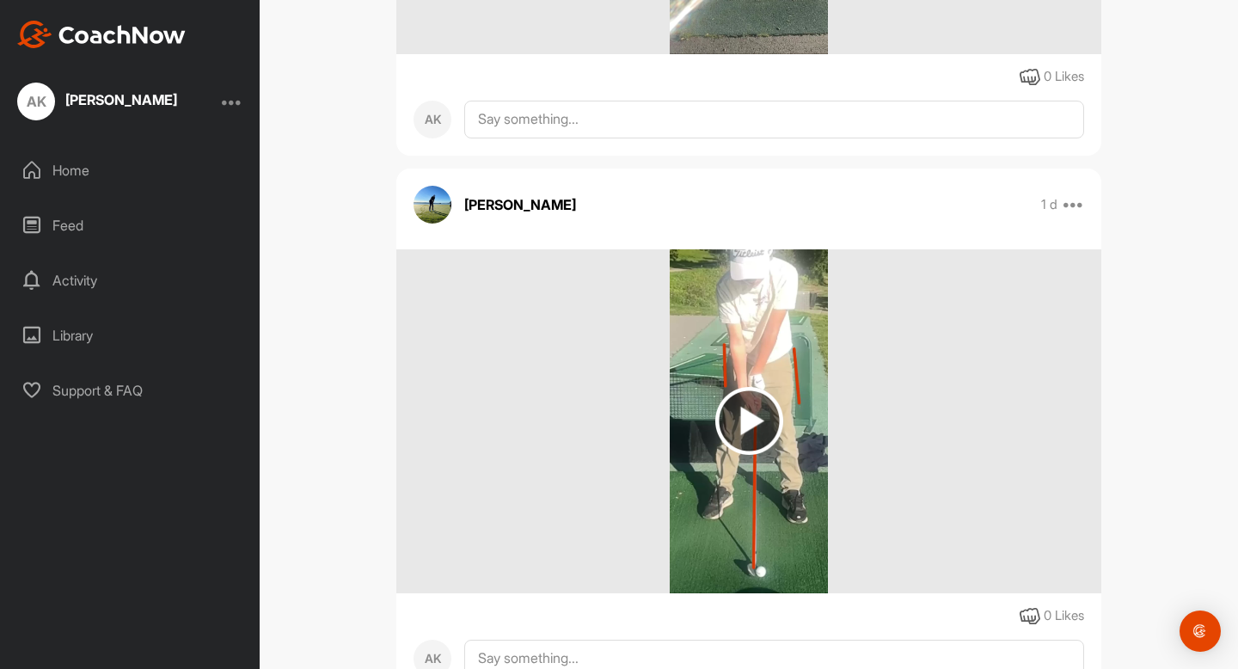
scroll to position [1222, 0]
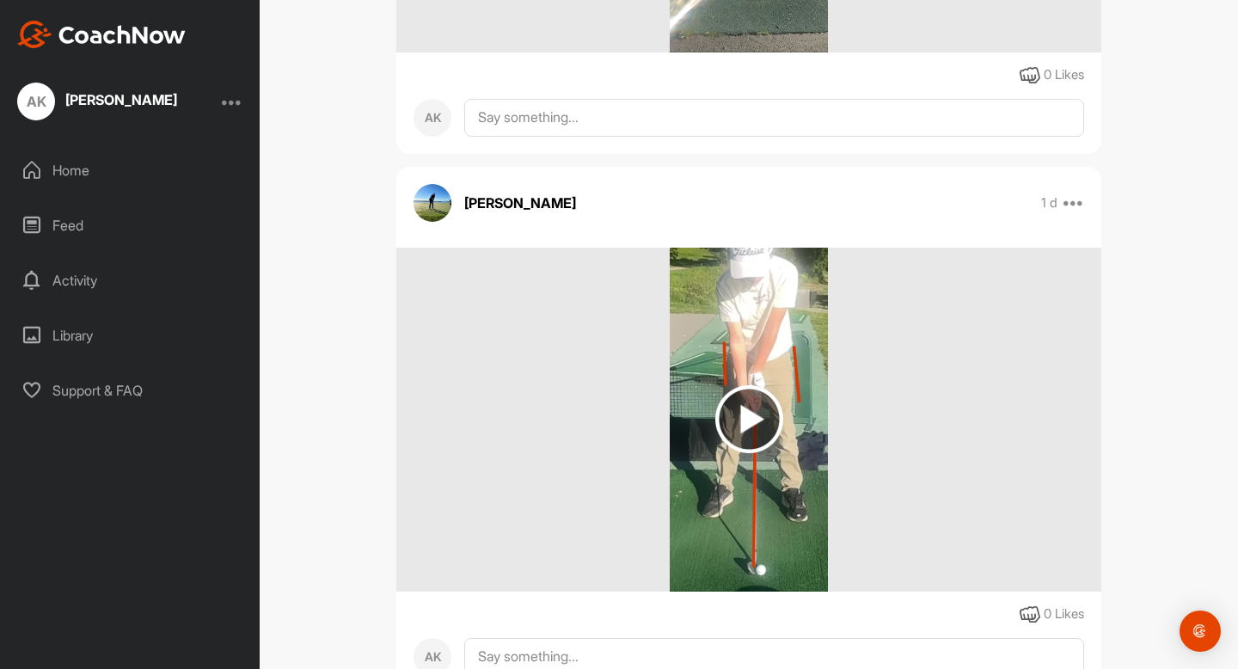
click at [743, 429] on img at bounding box center [750, 419] width 68 height 68
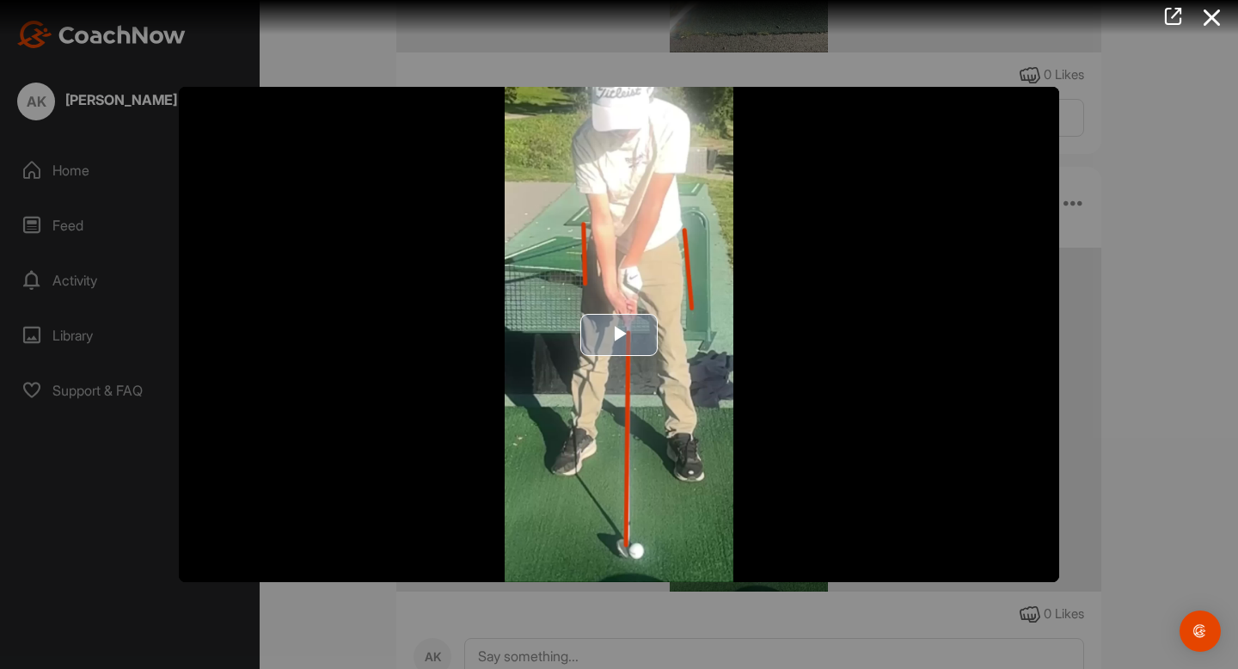
click at [619, 335] on span "Video Player" at bounding box center [619, 335] width 0 height 0
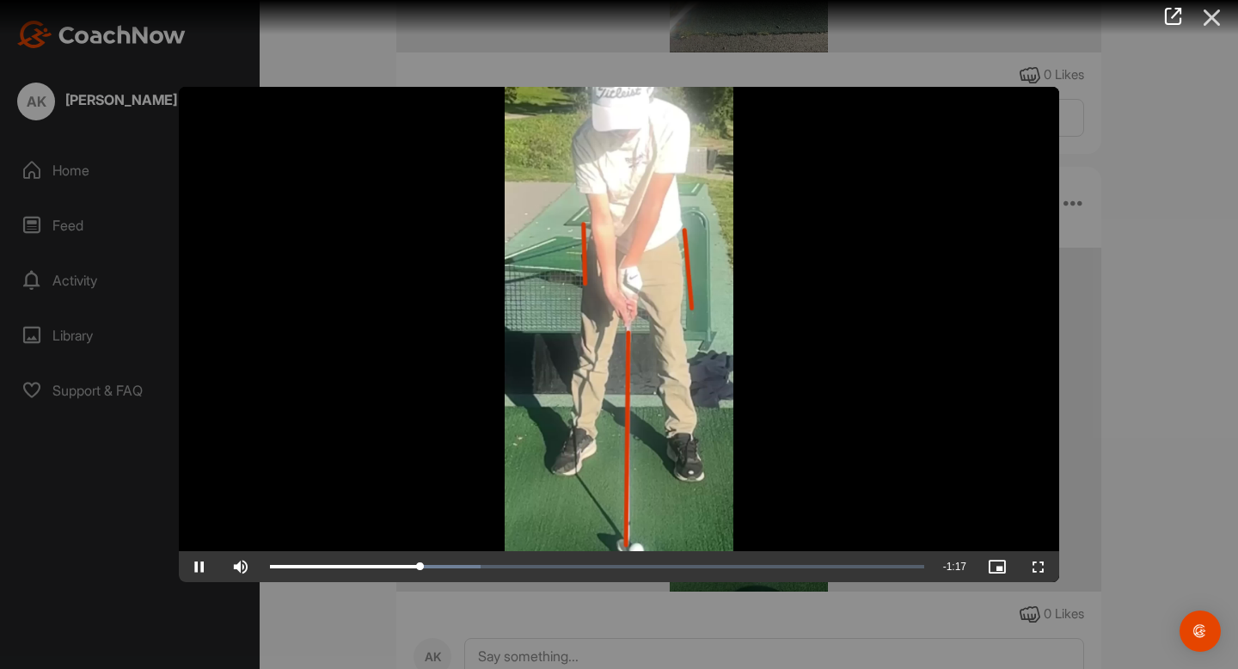
click at [1220, 24] on icon at bounding box center [1213, 18] width 40 height 32
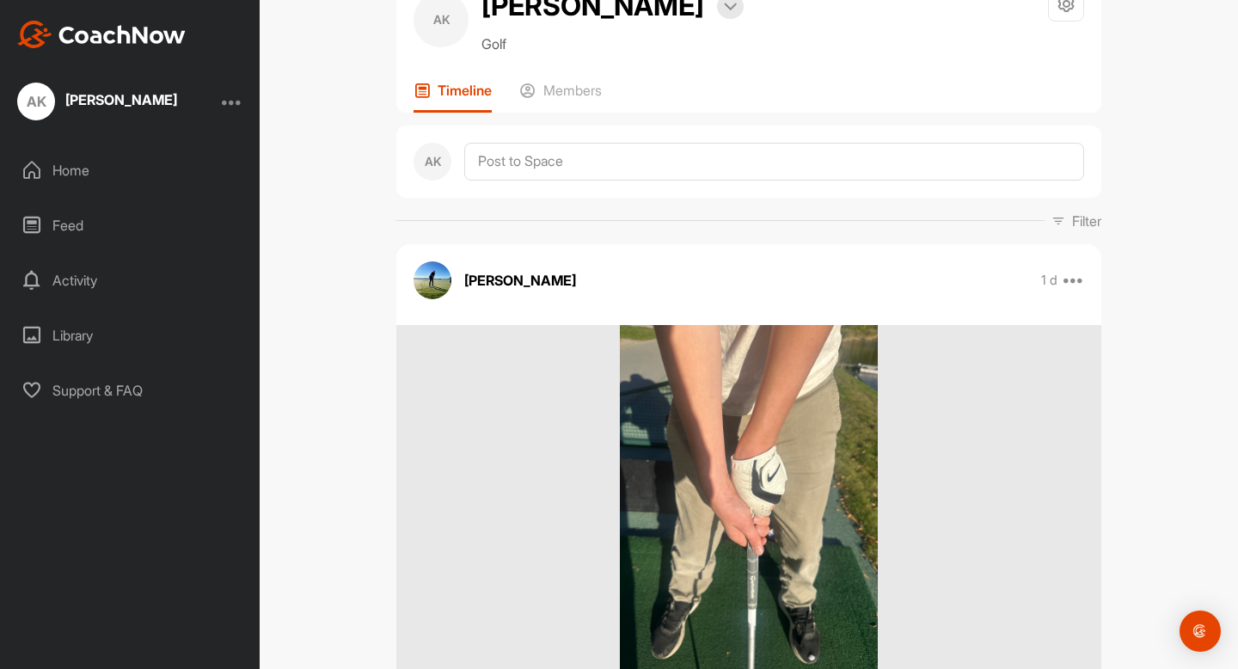
scroll to position [65, 0]
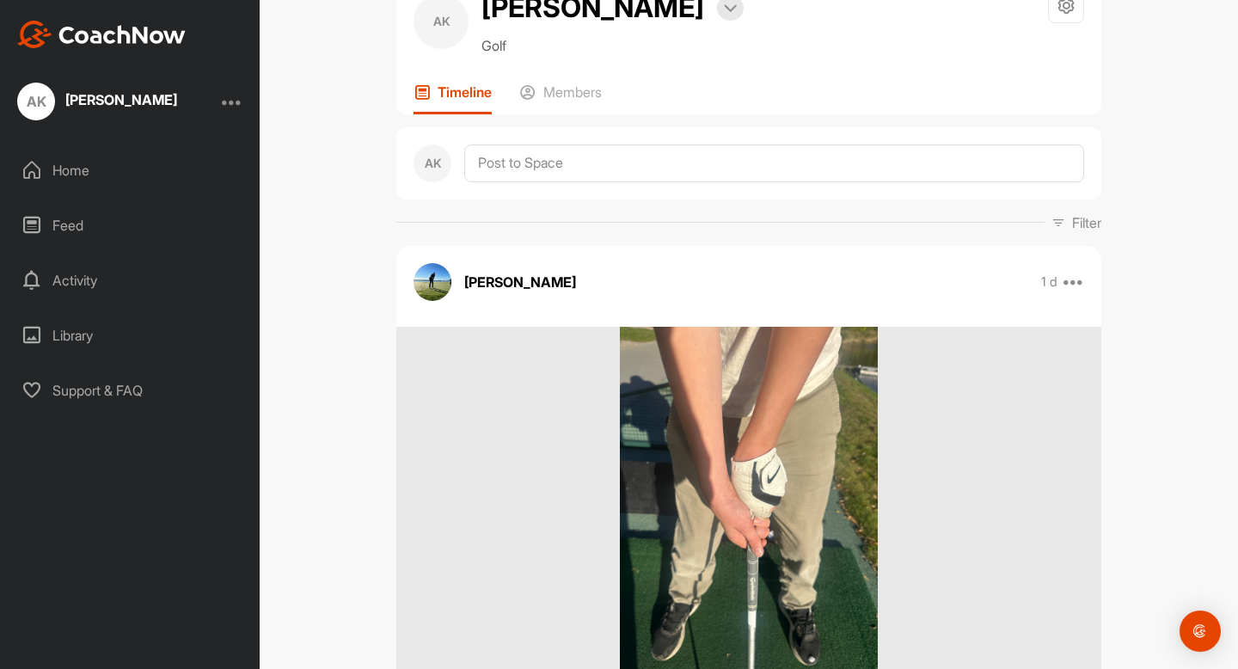
click at [840, 464] on img at bounding box center [749, 499] width 258 height 344
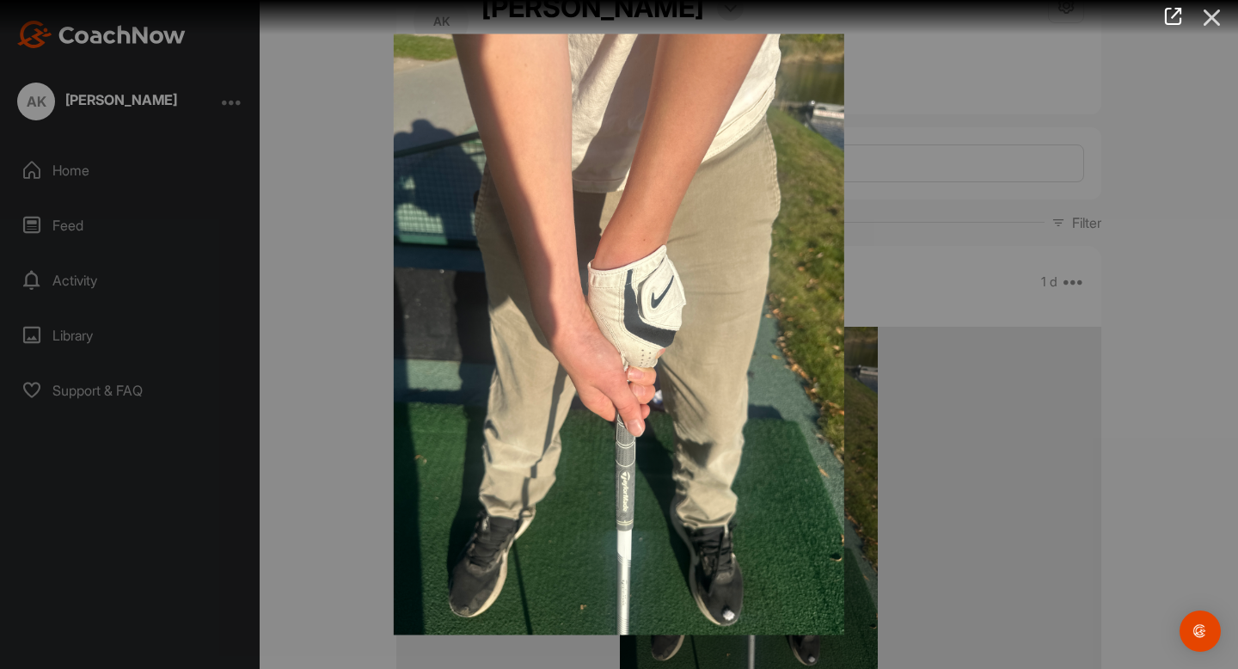
click at [1208, 4] on icon at bounding box center [1213, 18] width 40 height 32
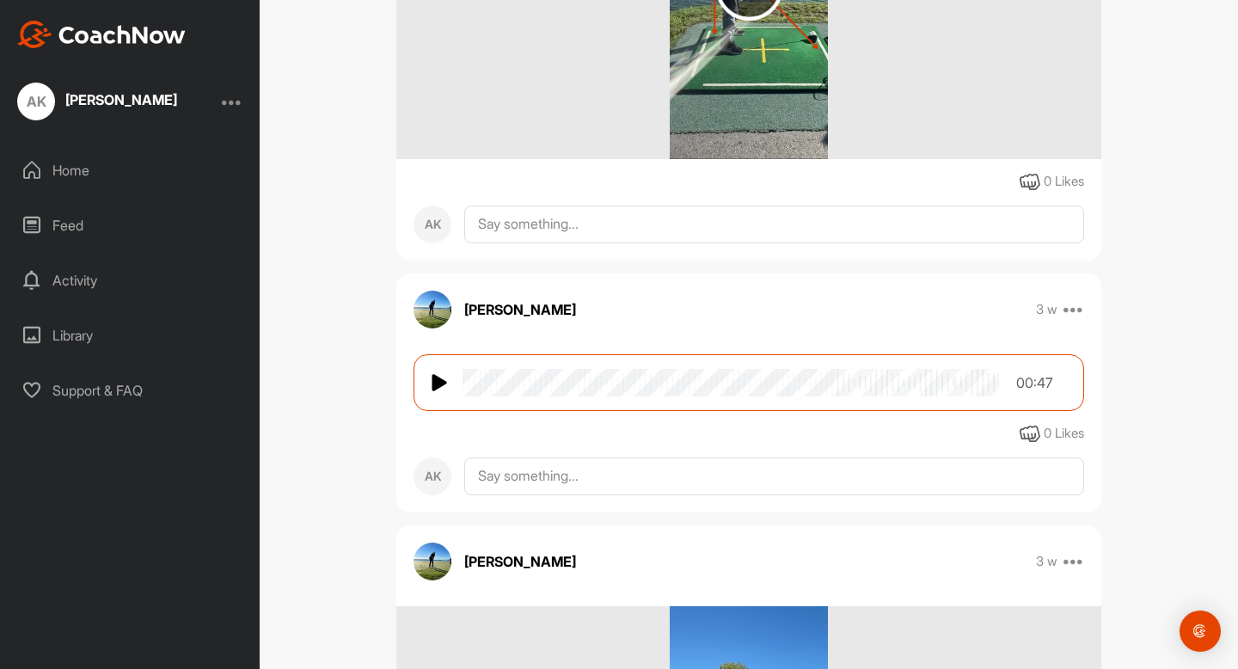
scroll to position [2198, 0]
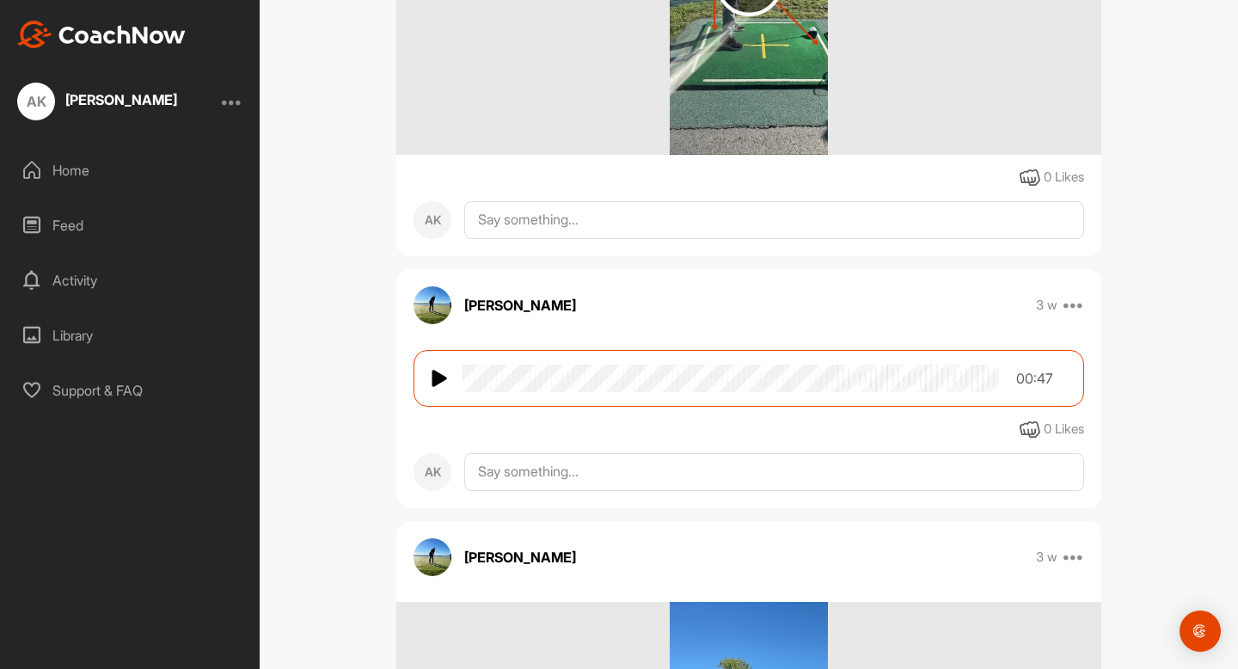
click at [840, 348] on div "00:47 0 Likes" at bounding box center [748, 388] width 705 height 103
